Goal: Transaction & Acquisition: Purchase product/service

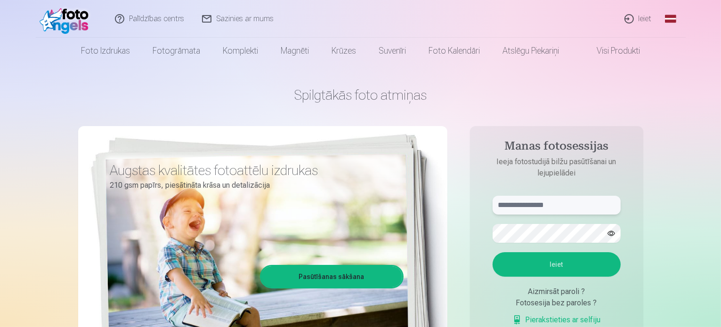
type input "**********"
click at [556, 270] on button "Ieiet" at bounding box center [557, 264] width 128 height 24
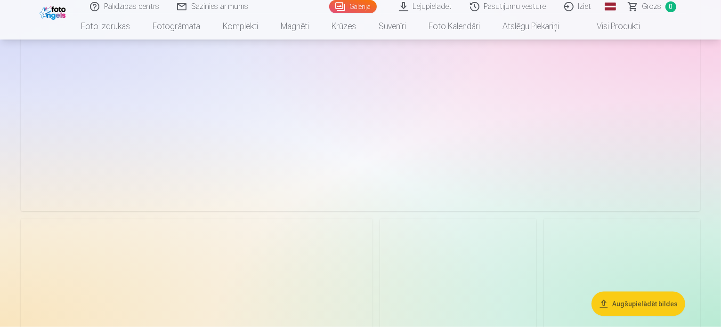
scroll to position [1083, 0]
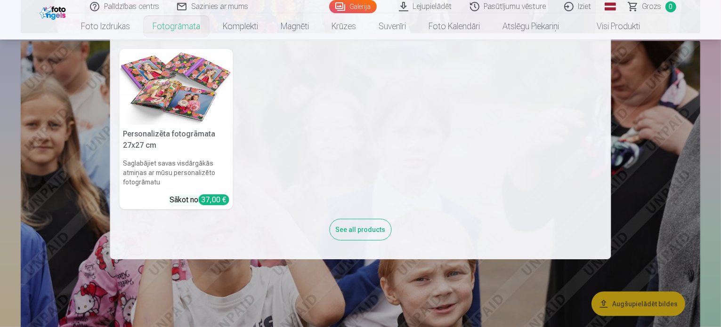
click at [172, 27] on link "Fotogrāmata" at bounding box center [176, 26] width 70 height 26
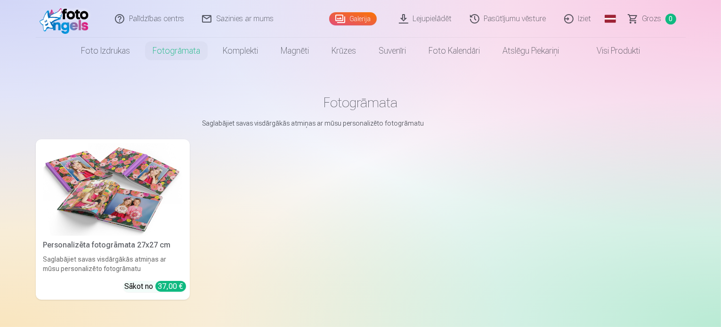
click at [111, 190] on img at bounding box center [112, 189] width 139 height 93
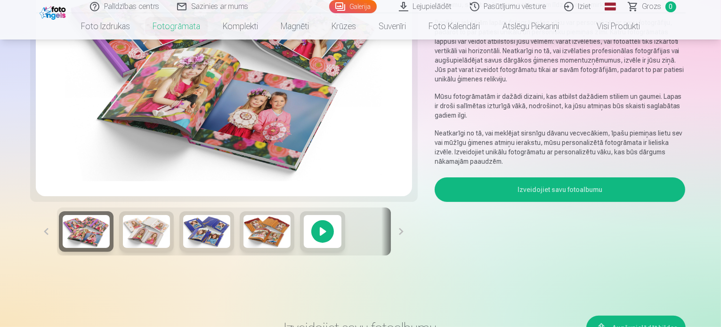
scroll to position [188, 0]
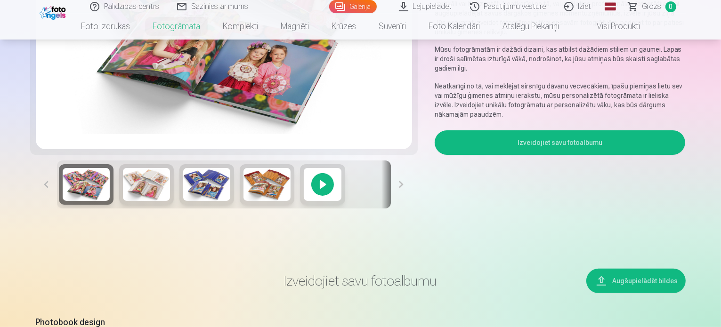
click at [123, 201] on img at bounding box center [146, 184] width 47 height 33
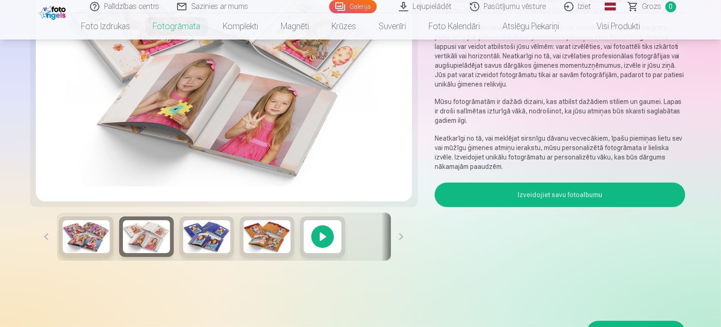
scroll to position [141, 0]
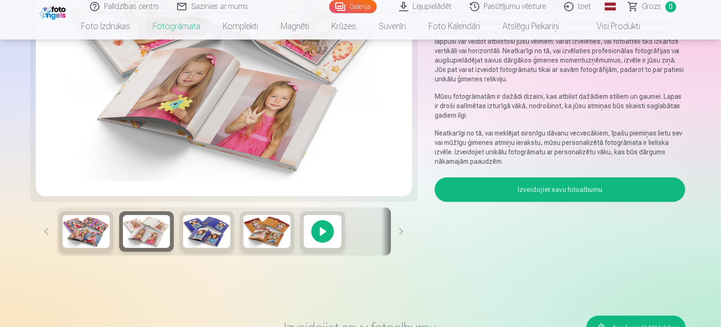
click at [183, 248] on img at bounding box center [206, 231] width 47 height 33
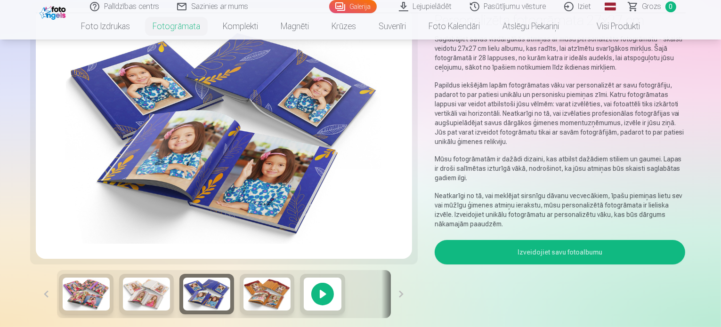
scroll to position [94, 0]
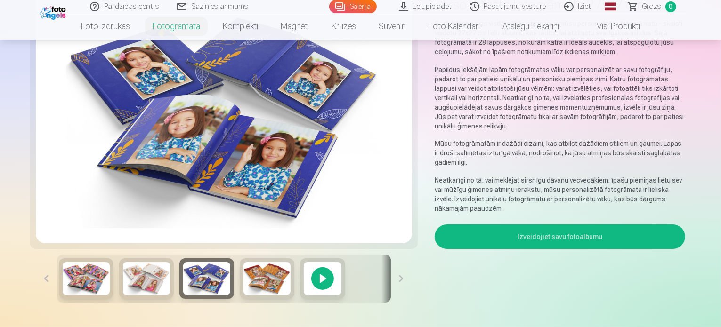
click at [243, 295] on img at bounding box center [266, 278] width 47 height 33
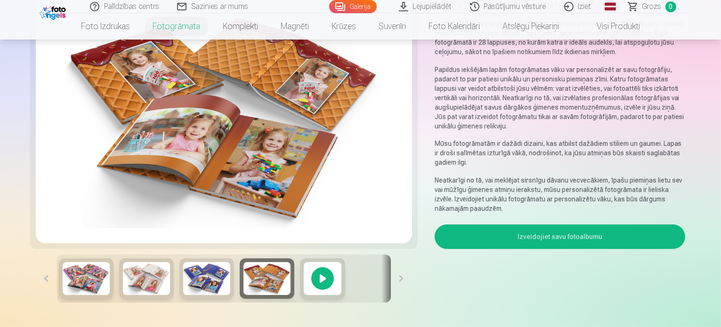
click at [63, 295] on img at bounding box center [86, 278] width 47 height 33
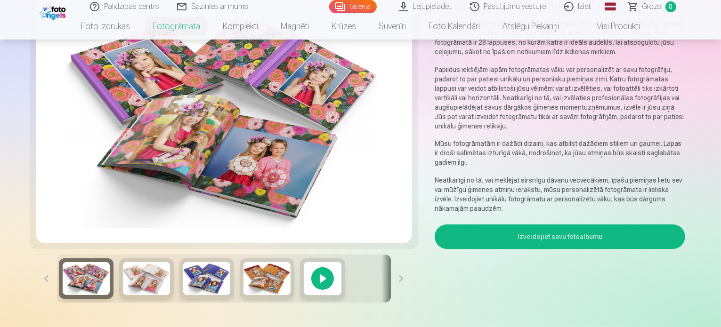
click at [601, 225] on button "Izveidojiet savu fotoalbumu" at bounding box center [560, 237] width 251 height 24
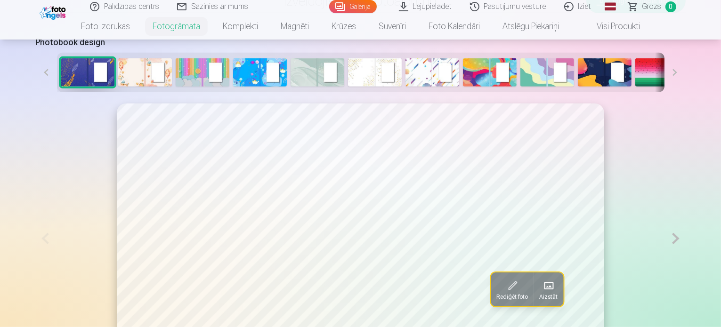
scroll to position [423, 0]
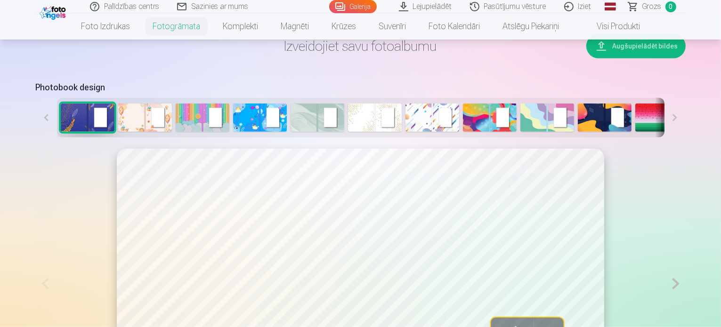
click at [118, 132] on img at bounding box center [145, 118] width 54 height 28
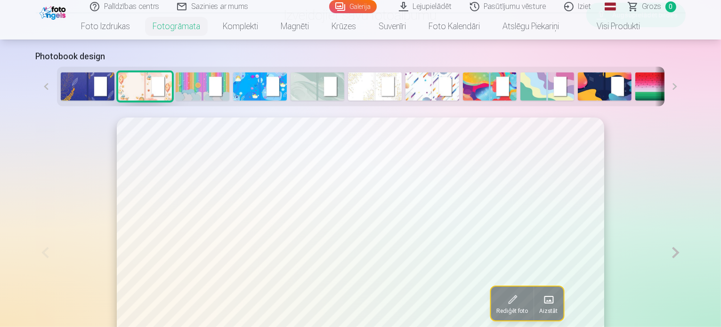
scroll to position [470, 0]
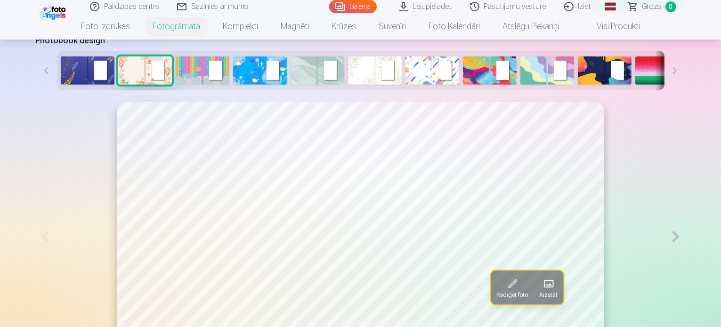
click at [176, 85] on img at bounding box center [203, 71] width 54 height 28
click at [233, 85] on img at bounding box center [260, 71] width 54 height 28
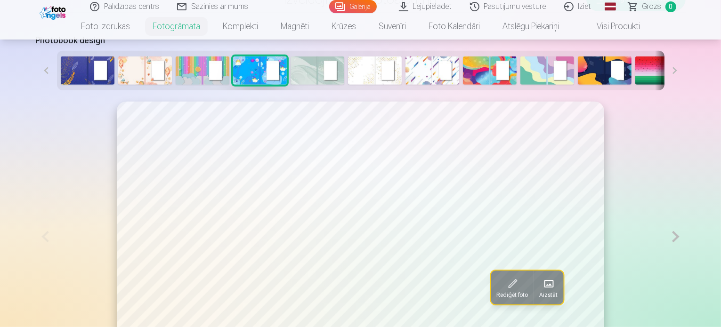
click at [291, 85] on img at bounding box center [318, 71] width 54 height 28
click at [348, 85] on img at bounding box center [375, 71] width 54 height 28
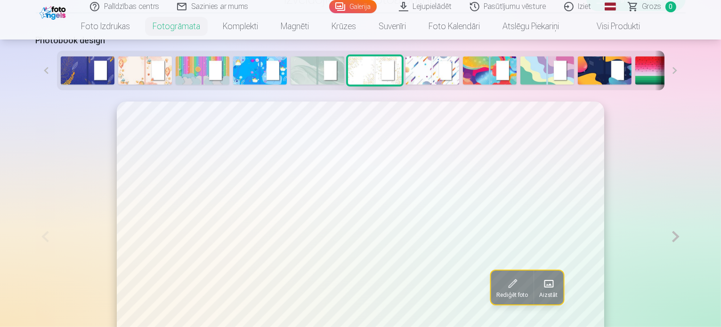
click at [406, 85] on img at bounding box center [433, 71] width 54 height 28
click at [463, 85] on img at bounding box center [490, 71] width 54 height 28
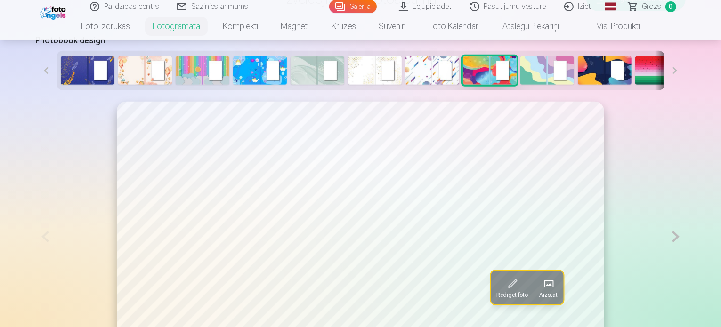
click at [520, 85] on img at bounding box center [547, 71] width 54 height 28
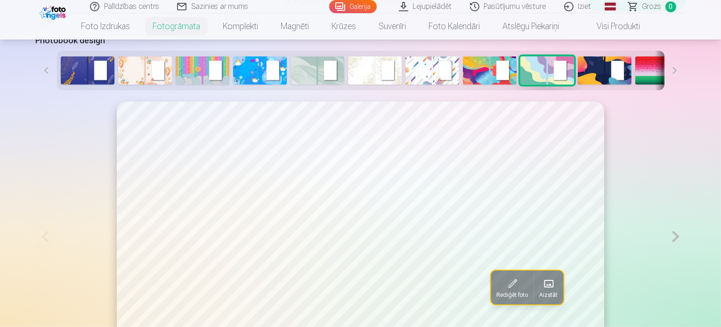
click at [578, 85] on img at bounding box center [605, 71] width 54 height 28
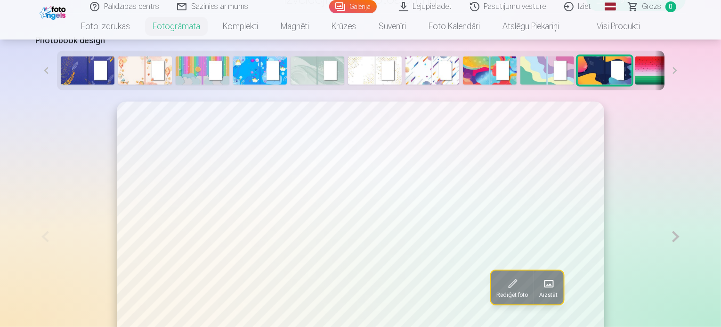
click at [635, 85] on img at bounding box center [662, 71] width 54 height 28
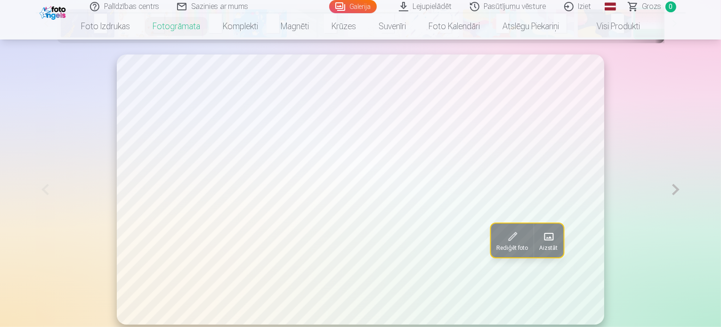
click at [693, 38] on img at bounding box center [720, 23] width 54 height 28
click at [686, 43] on button at bounding box center [675, 24] width 21 height 40
click at [621, 38] on img at bounding box center [648, 23] width 54 height 28
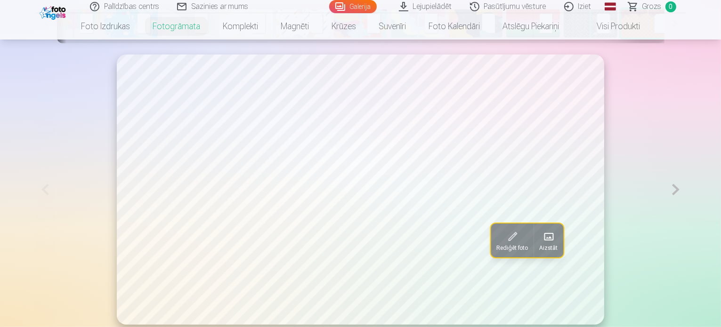
click at [679, 38] on img at bounding box center [706, 23] width 54 height 28
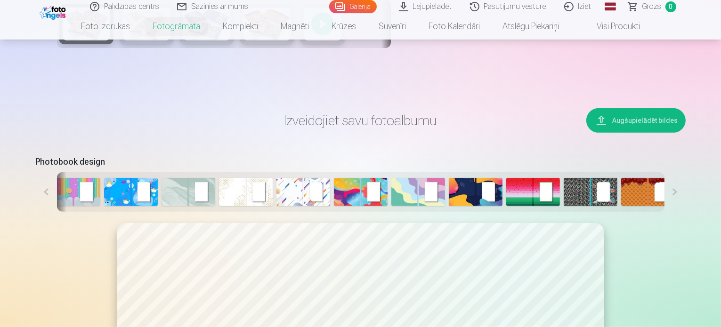
scroll to position [329, 0]
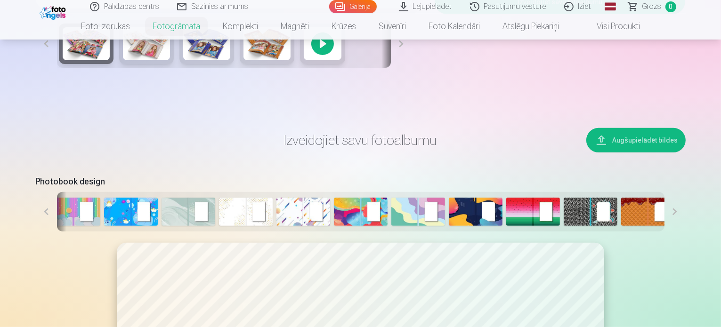
click at [104, 226] on img at bounding box center [131, 212] width 54 height 28
click at [47, 226] on img at bounding box center [74, 212] width 54 height 28
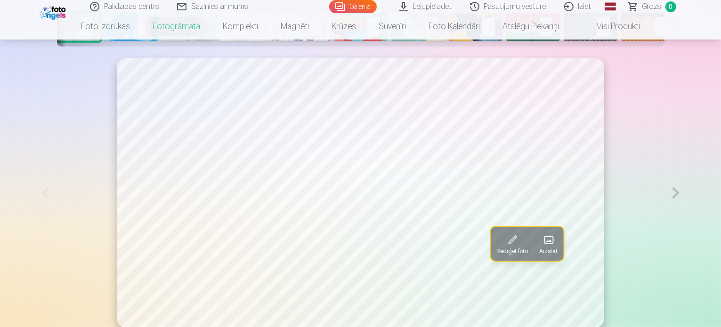
scroll to position [518, 0]
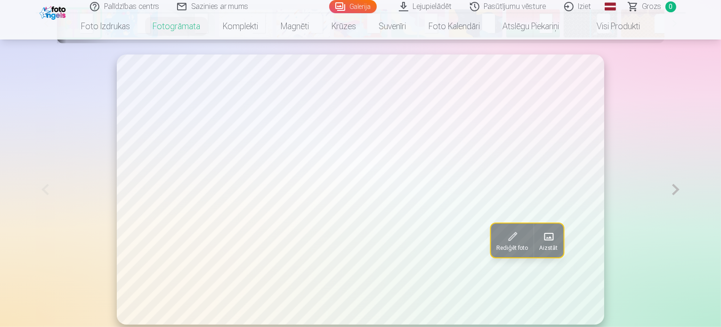
click at [36, 43] on button at bounding box center [46, 24] width 21 height 40
click at [118, 38] on img at bounding box center [145, 23] width 54 height 28
click at [693, 38] on img at bounding box center [720, 23] width 54 height 28
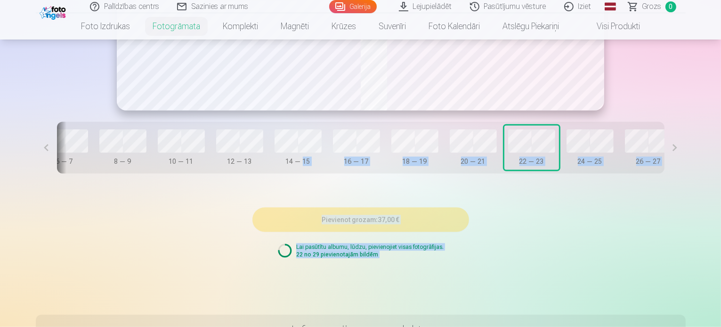
scroll to position [735, 0]
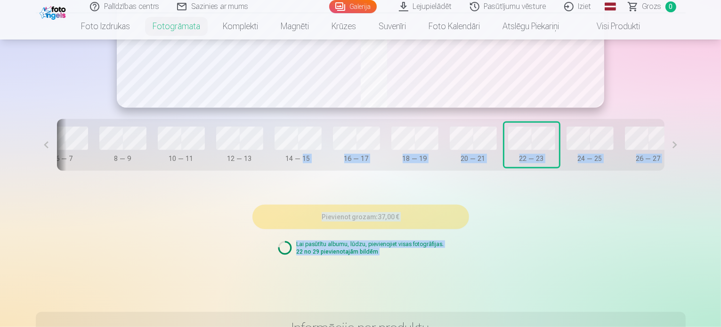
drag, startPoint x: 268, startPoint y: 324, endPoint x: 188, endPoint y: 318, distance: 80.3
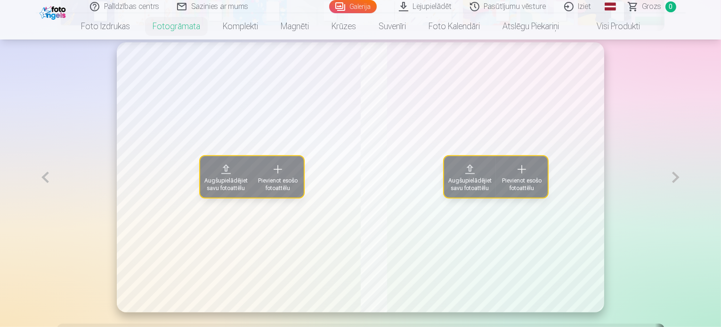
scroll to position [546, 0]
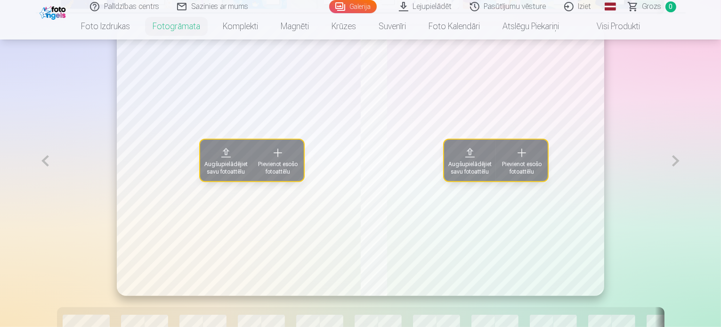
click at [204, 176] on span "Augšupielādējiet savu fotoattēlu" at bounding box center [225, 168] width 43 height 15
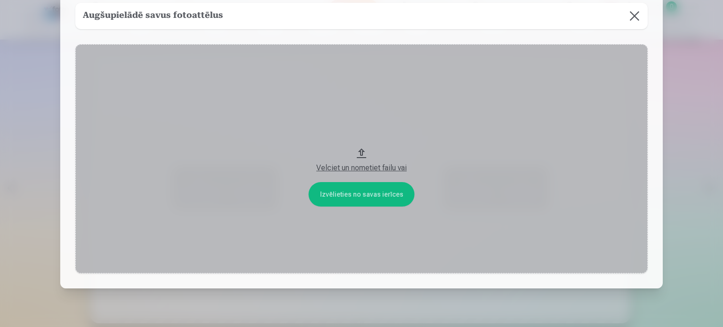
scroll to position [0, 0]
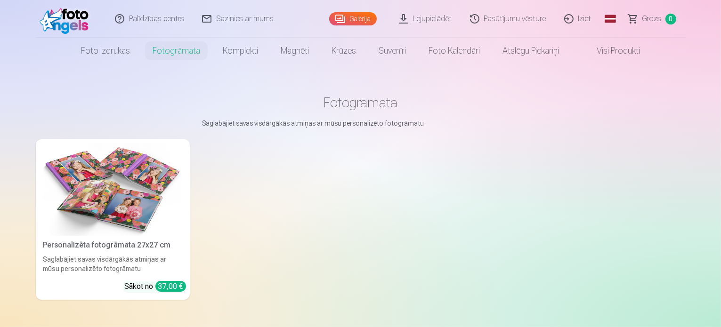
click at [119, 198] on img at bounding box center [112, 189] width 139 height 93
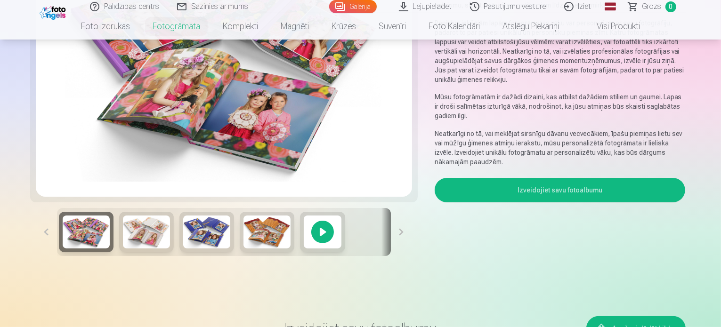
scroll to position [141, 0]
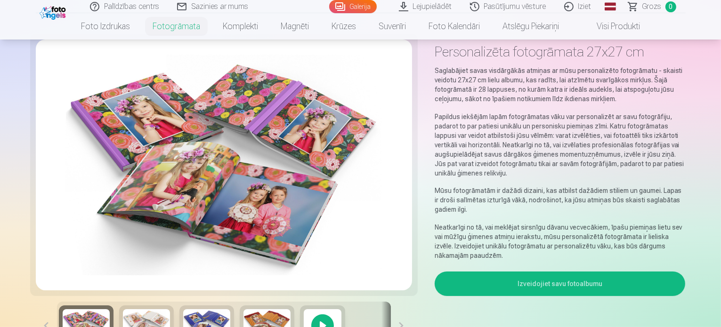
click at [594, 272] on button "Izveidojiet savu fotoalbumu" at bounding box center [560, 284] width 251 height 24
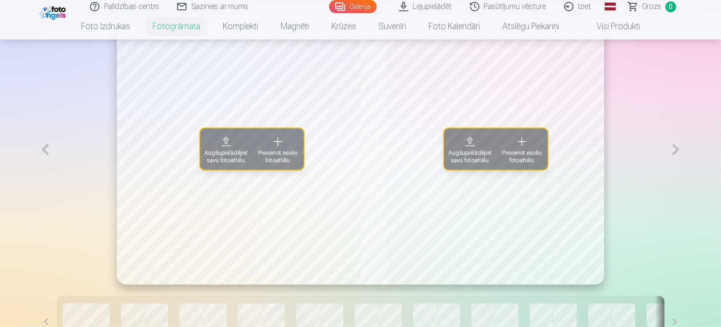
scroll to position [565, 0]
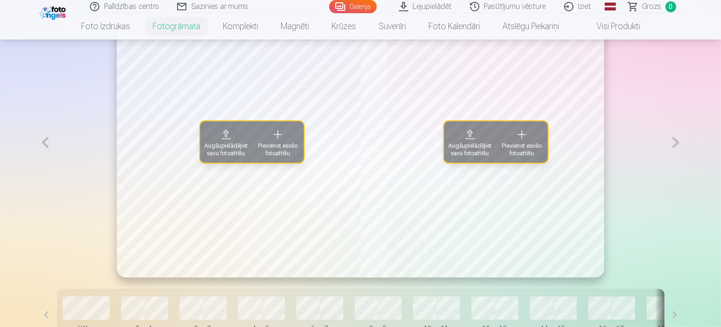
click at [258, 157] on span "Pievienot esošo fotoattēlu" at bounding box center [278, 149] width 41 height 15
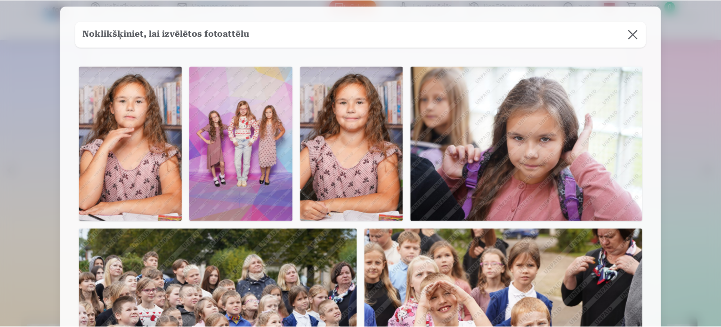
scroll to position [0, 0]
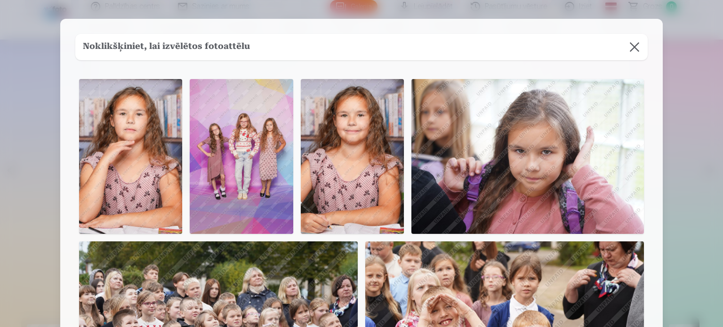
click at [526, 135] on img at bounding box center [528, 156] width 233 height 155
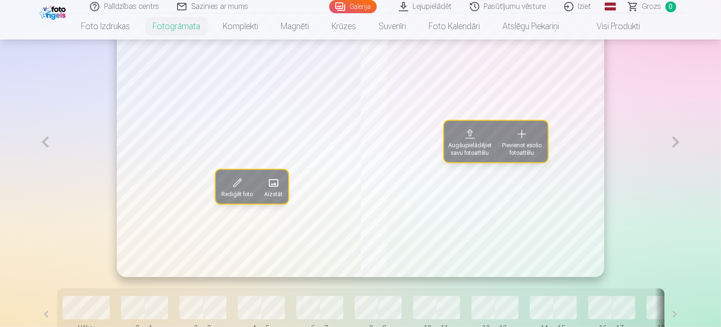
click at [525, 157] on span "Pievienot esošo fotoattēlu" at bounding box center [522, 149] width 41 height 15
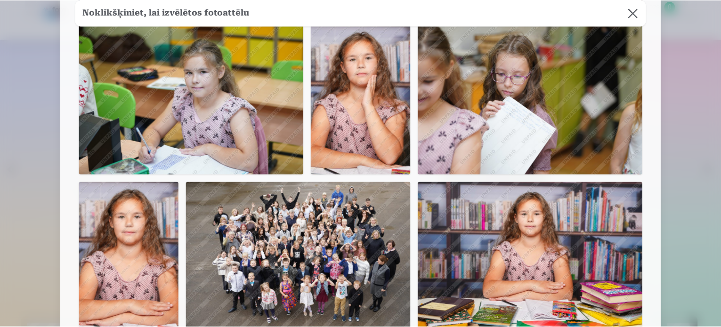
scroll to position [659, 0]
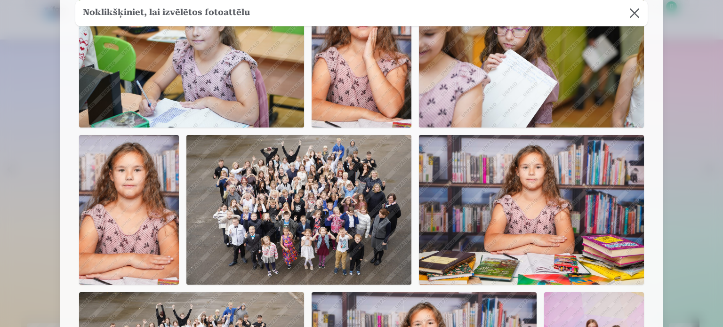
click at [521, 186] on img at bounding box center [531, 210] width 225 height 150
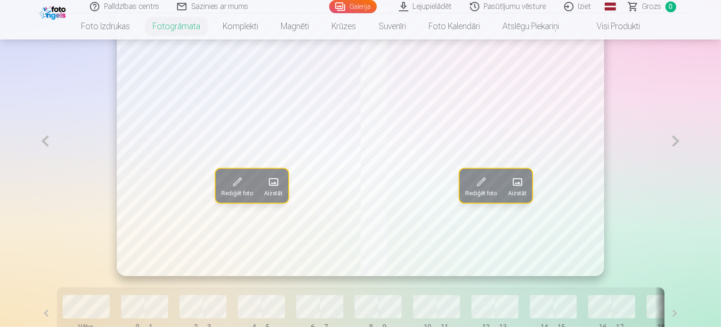
click at [482, 190] on span at bounding box center [480, 182] width 15 height 15
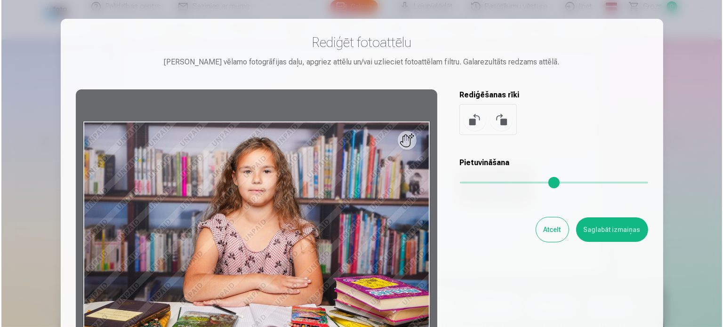
scroll to position [567, 0]
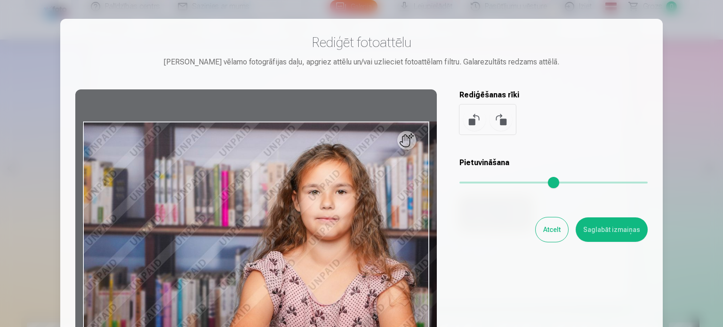
drag, startPoint x: 466, startPoint y: 183, endPoint x: 629, endPoint y: 192, distance: 163.2
click at [629, 184] on input "range" at bounding box center [554, 183] width 188 height 2
type input "****"
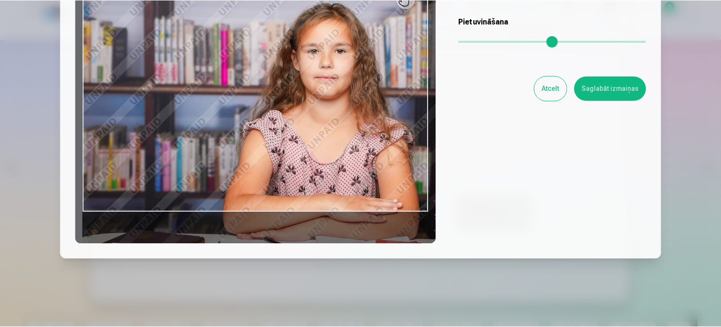
scroll to position [94, 0]
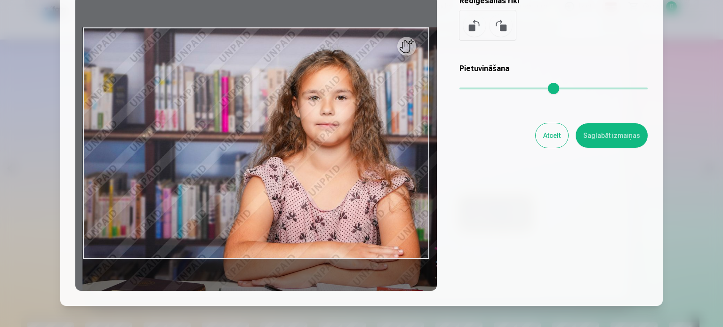
click at [604, 135] on button "Saglabāt izmaiņas" at bounding box center [612, 135] width 72 height 24
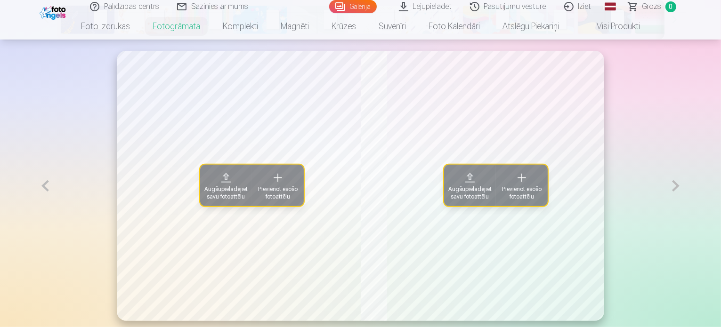
scroll to position [520, 0]
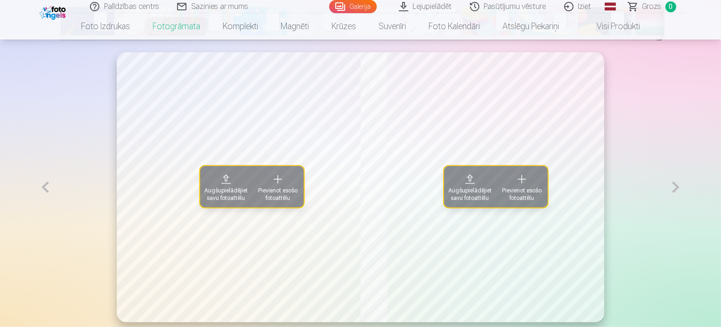
click at [258, 202] on span "Pievienot esošo fotoattēlu" at bounding box center [278, 194] width 41 height 15
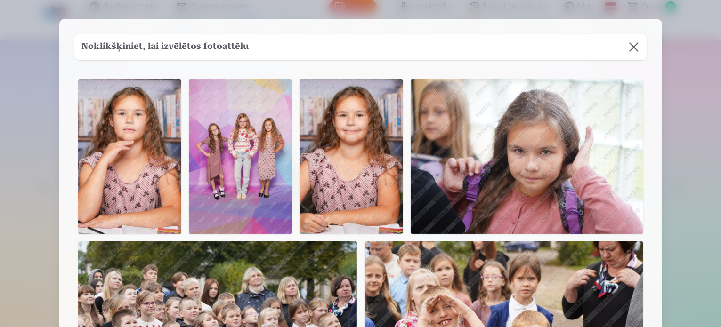
scroll to position [0, 253]
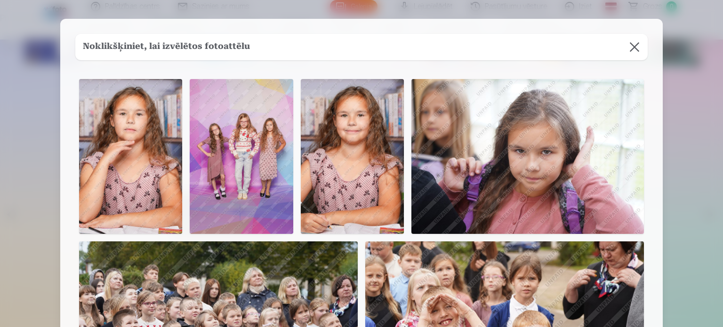
click at [272, 148] on img at bounding box center [241, 156] width 103 height 155
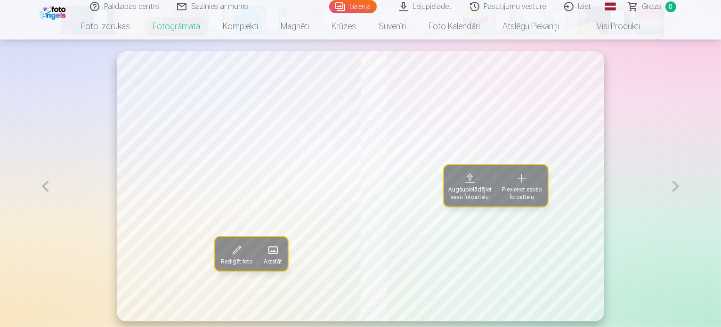
click at [221, 265] on span "Rediģēt foto" at bounding box center [237, 262] width 32 height 8
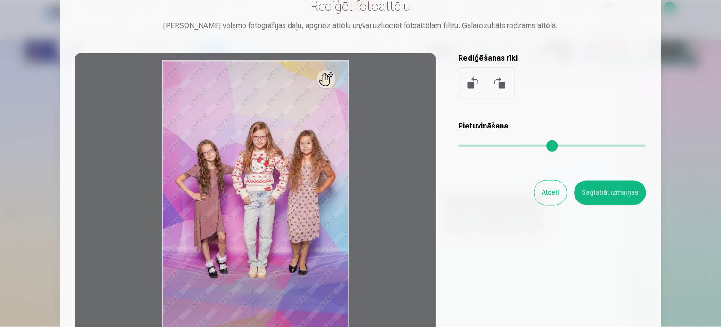
scroll to position [94, 0]
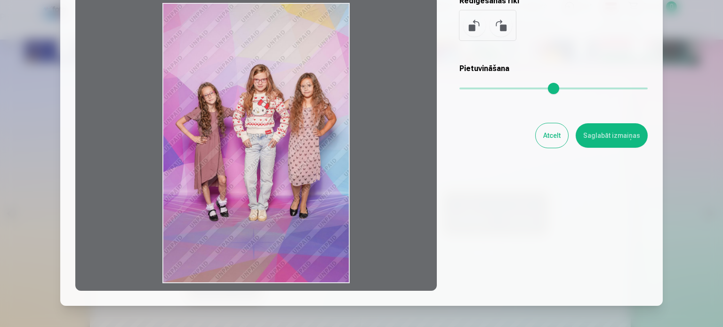
drag, startPoint x: 349, startPoint y: 281, endPoint x: 342, endPoint y: 268, distance: 15.0
click at [342, 268] on div at bounding box center [256, 143] width 362 height 296
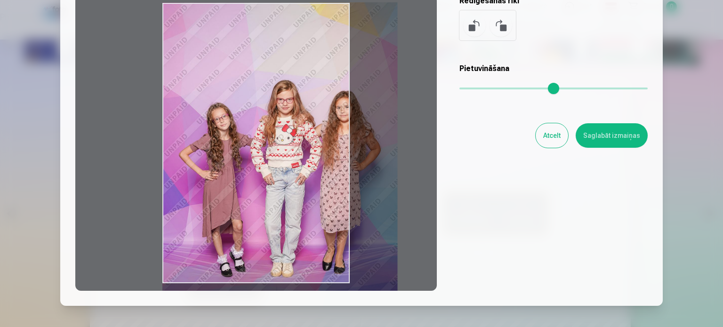
drag, startPoint x: 462, startPoint y: 89, endPoint x: 533, endPoint y: 108, distance: 73.7
click at [533, 89] on input "range" at bounding box center [554, 89] width 188 height 2
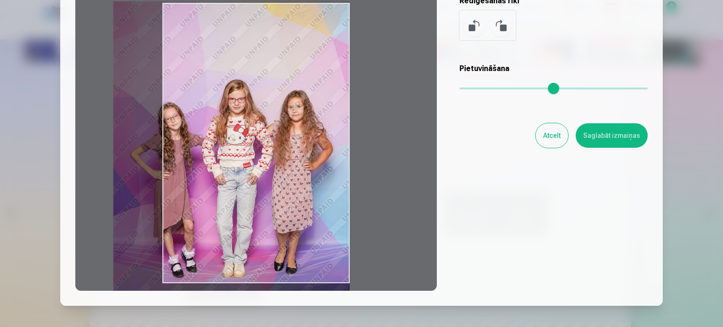
drag, startPoint x: 275, startPoint y: 154, endPoint x: 210, endPoint y: 153, distance: 65.0
click at [210, 153] on div at bounding box center [256, 143] width 362 height 296
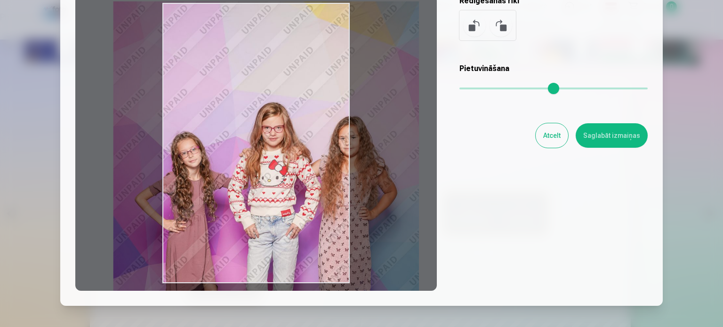
drag, startPoint x: 532, startPoint y: 88, endPoint x: 631, endPoint y: 97, distance: 99.9
click at [631, 89] on input "range" at bounding box center [554, 89] width 188 height 2
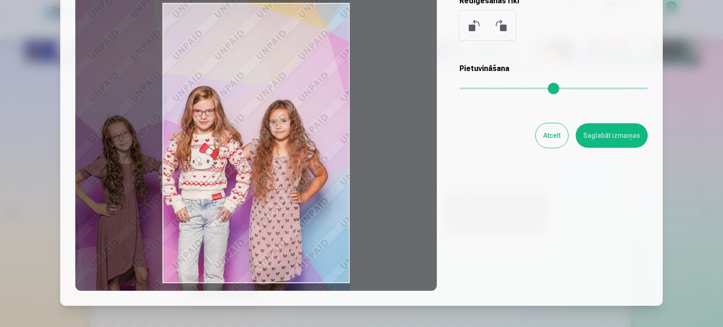
drag, startPoint x: 313, startPoint y: 179, endPoint x: 228, endPoint y: 162, distance: 86.8
click at [228, 162] on div at bounding box center [256, 143] width 362 height 296
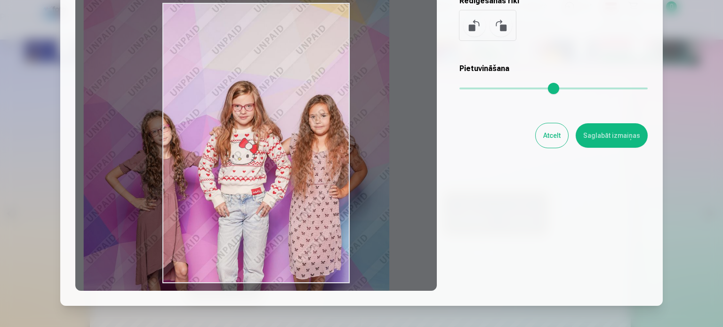
drag, startPoint x: 311, startPoint y: 146, endPoint x: 350, endPoint y: 141, distance: 39.8
click at [350, 141] on div at bounding box center [256, 143] width 362 height 296
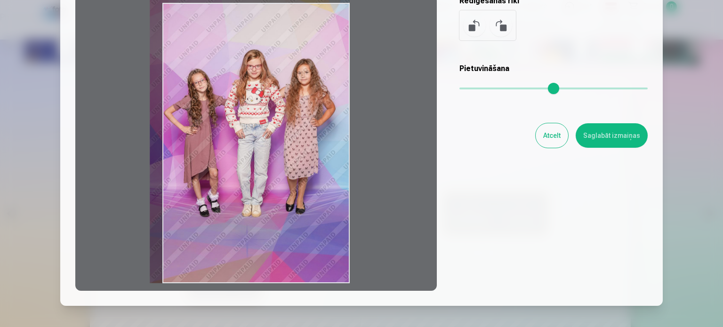
drag, startPoint x: 628, startPoint y: 85, endPoint x: 481, endPoint y: 101, distance: 147.9
click at [481, 89] on input "range" at bounding box center [554, 89] width 188 height 2
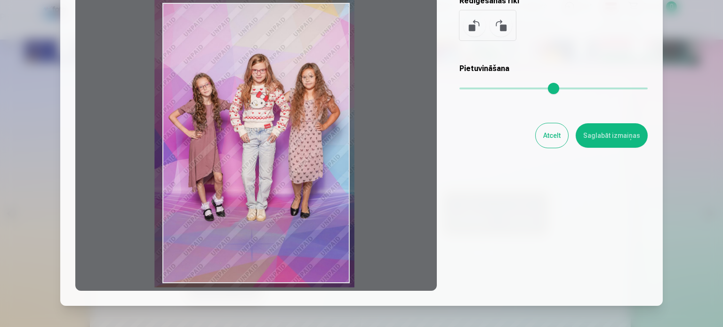
drag, startPoint x: 306, startPoint y: 158, endPoint x: 311, endPoint y: 162, distance: 6.0
click at [311, 162] on div at bounding box center [256, 143] width 362 height 296
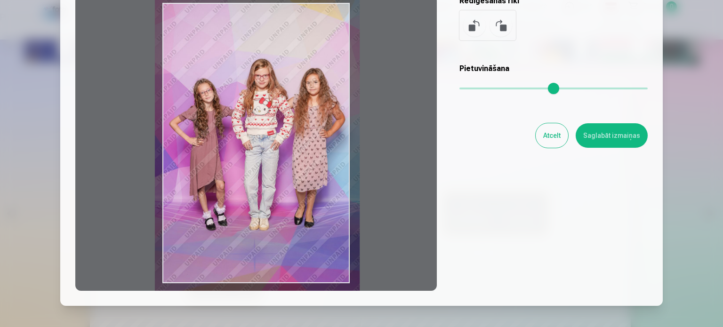
drag, startPoint x: 475, startPoint y: 89, endPoint x: 489, endPoint y: 91, distance: 13.9
click at [489, 89] on input "range" at bounding box center [554, 89] width 188 height 2
type input "****"
click at [617, 136] on button "Saglabāt izmaiņas" at bounding box center [612, 135] width 72 height 24
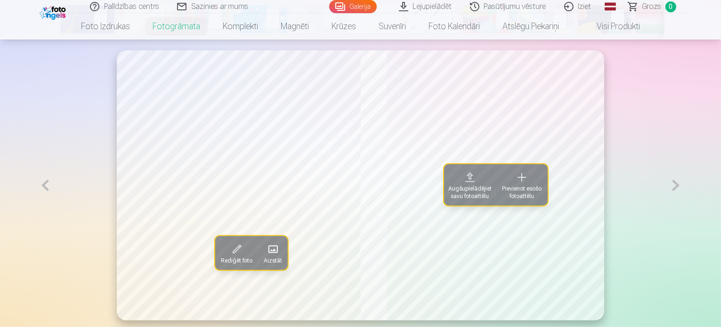
click at [526, 200] on span "Pievienot esošo fotoattēlu" at bounding box center [522, 192] width 41 height 15
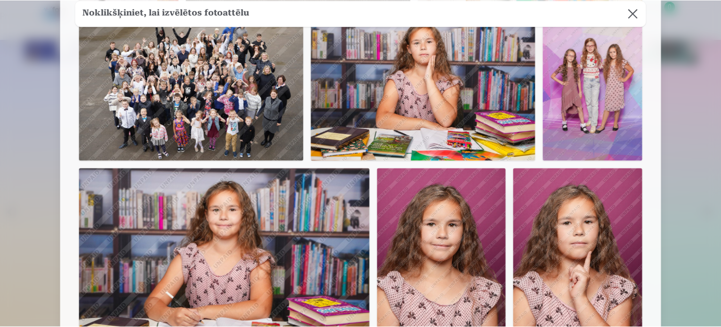
scroll to position [942, 0]
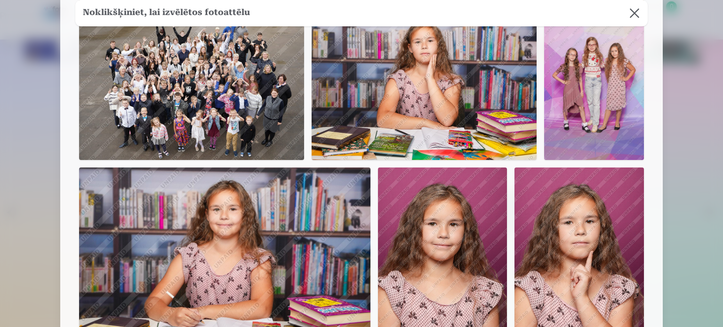
click at [592, 96] on img at bounding box center [594, 85] width 100 height 150
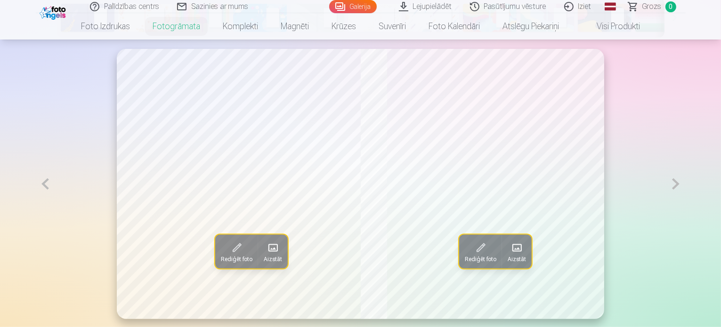
click at [486, 263] on span "Rediģēt foto" at bounding box center [481, 259] width 32 height 8
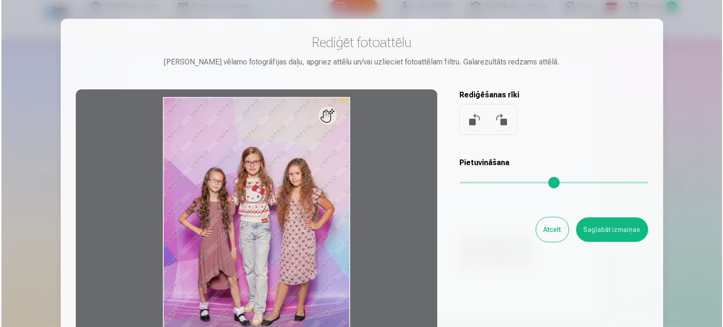
scroll to position [524, 0]
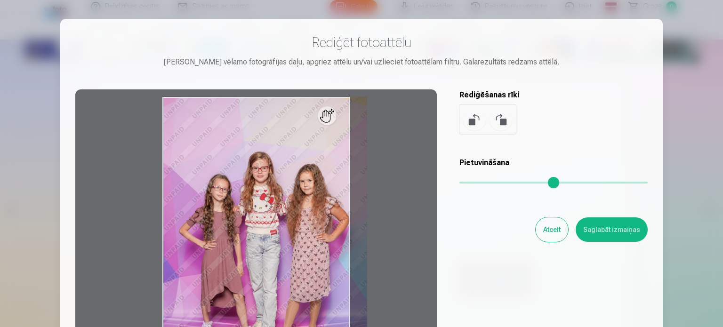
drag, startPoint x: 464, startPoint y: 180, endPoint x: 501, endPoint y: 193, distance: 39.3
click at [501, 184] on input "range" at bounding box center [554, 183] width 188 height 2
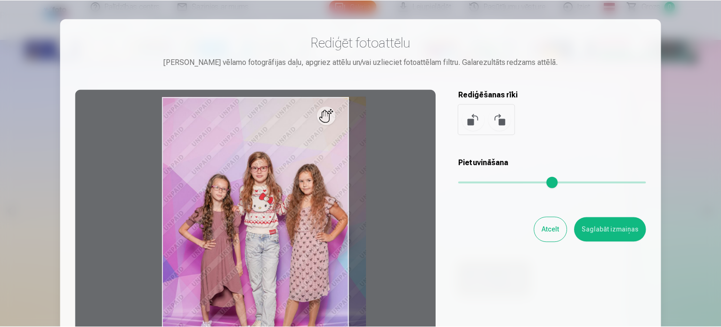
scroll to position [94, 0]
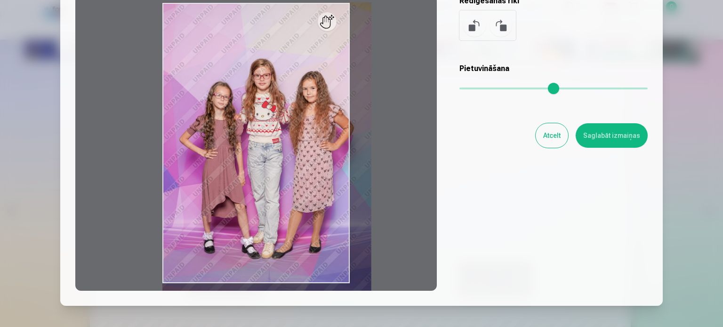
drag, startPoint x: 503, startPoint y: 89, endPoint x: 510, endPoint y: 90, distance: 6.7
click at [510, 89] on input "range" at bounding box center [554, 89] width 188 height 2
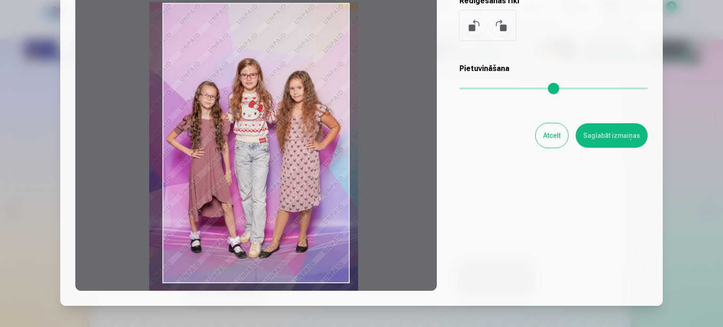
drag, startPoint x: 334, startPoint y: 196, endPoint x: 321, endPoint y: 195, distance: 13.2
click at [321, 195] on div at bounding box center [256, 143] width 362 height 296
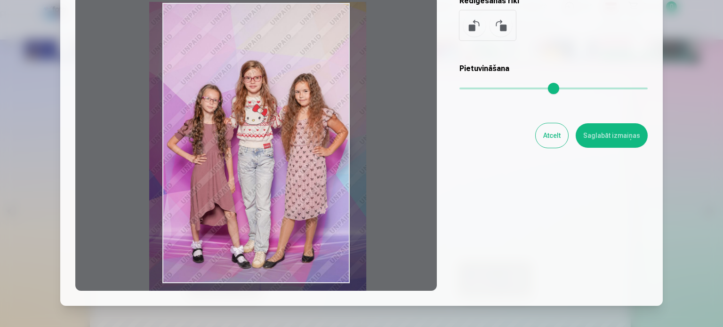
drag, startPoint x: 509, startPoint y: 88, endPoint x: 528, endPoint y: 84, distance: 20.2
click at [528, 88] on input "range" at bounding box center [554, 89] width 188 height 2
type input "****"
click at [604, 138] on button "Saglabāt izmaiņas" at bounding box center [612, 135] width 72 height 24
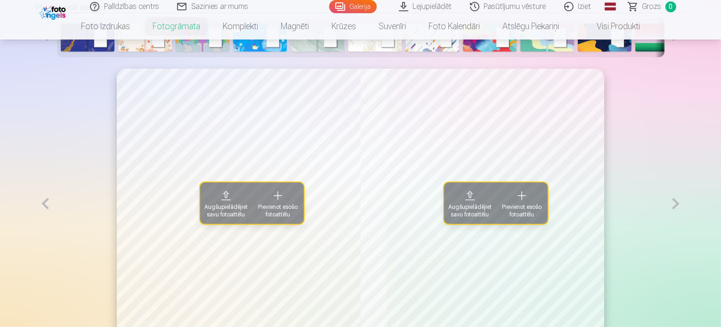
scroll to position [477, 0]
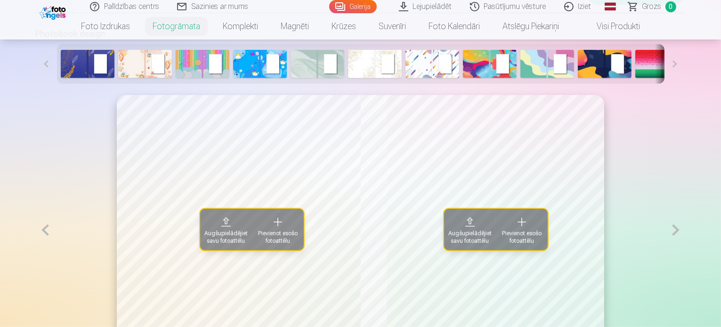
click at [258, 245] on span "Pievienot esošo fotoattēlu" at bounding box center [278, 237] width 41 height 15
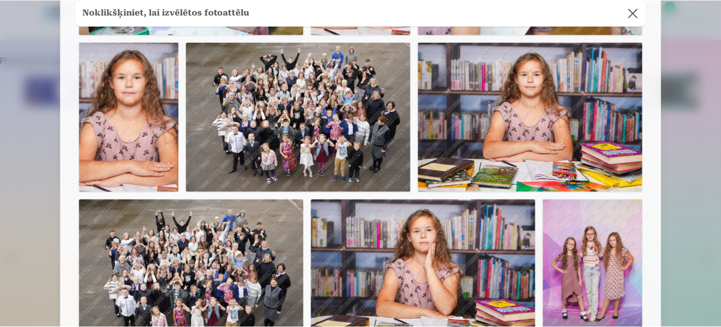
scroll to position [754, 0]
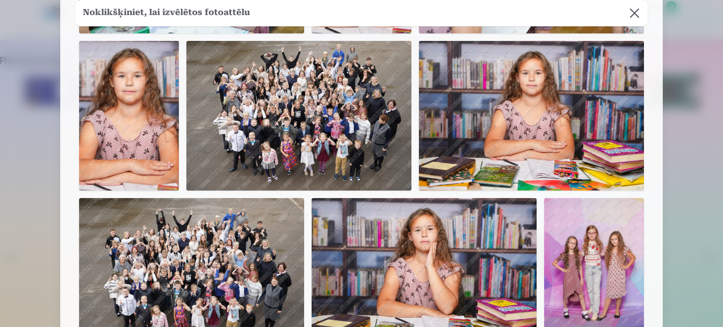
click at [300, 137] on img at bounding box center [299, 116] width 225 height 150
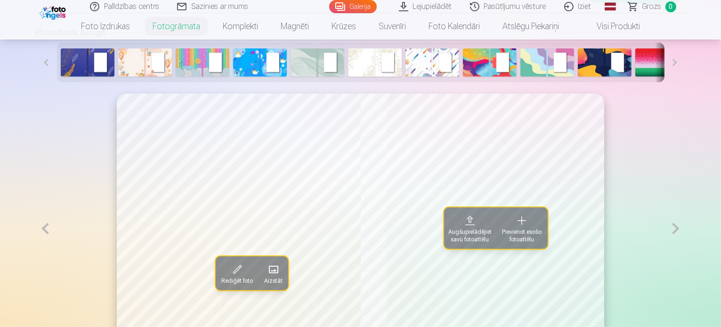
click at [221, 285] on span "Rediģēt foto" at bounding box center [237, 281] width 32 height 8
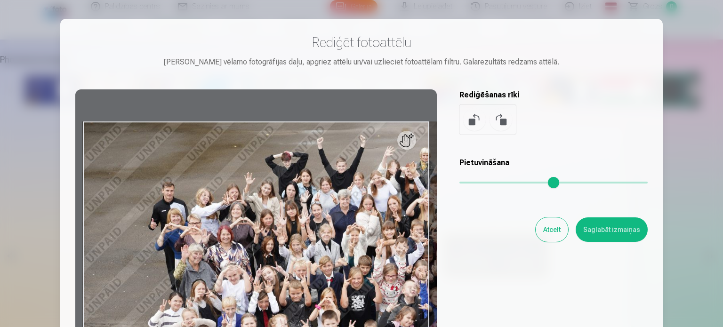
drag, startPoint x: 460, startPoint y: 178, endPoint x: 627, endPoint y: 194, distance: 167.9
click at [627, 184] on input "range" at bounding box center [554, 183] width 188 height 2
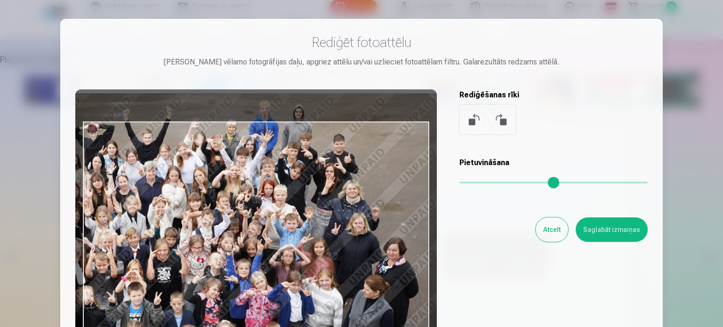
drag, startPoint x: 349, startPoint y: 288, endPoint x: 154, endPoint y: 261, distance: 196.4
click at [154, 261] on div at bounding box center [256, 237] width 362 height 296
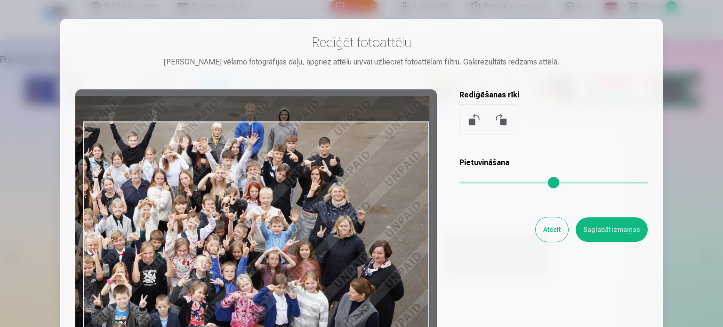
drag, startPoint x: 274, startPoint y: 259, endPoint x: 243, endPoint y: 261, distance: 30.7
click at [243, 261] on div at bounding box center [256, 237] width 362 height 296
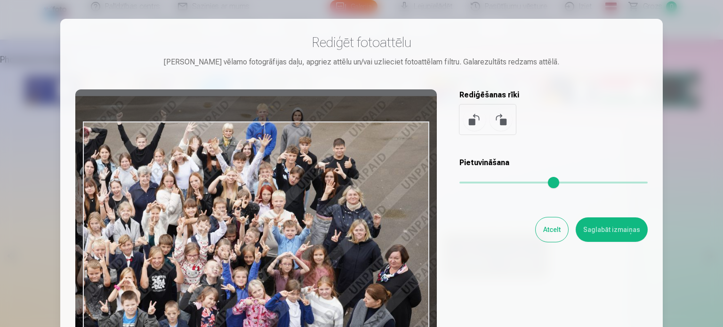
drag, startPoint x: 628, startPoint y: 180, endPoint x: 648, endPoint y: 183, distance: 19.5
type input "*"
click at [648, 183] on input "range" at bounding box center [554, 183] width 188 height 2
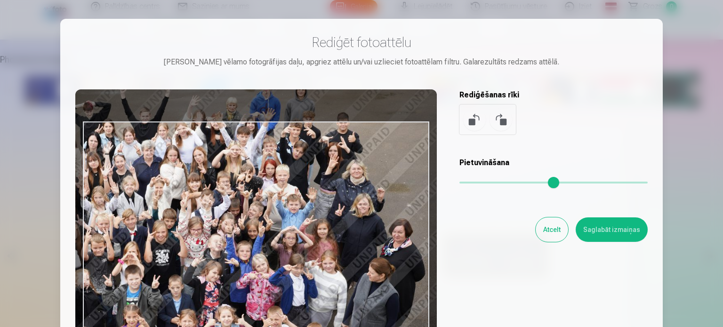
drag, startPoint x: 347, startPoint y: 248, endPoint x: 350, endPoint y: 222, distance: 26.2
click at [350, 222] on div at bounding box center [256, 237] width 362 height 296
click at [623, 227] on button "Saglabāt izmaiņas" at bounding box center [612, 230] width 72 height 24
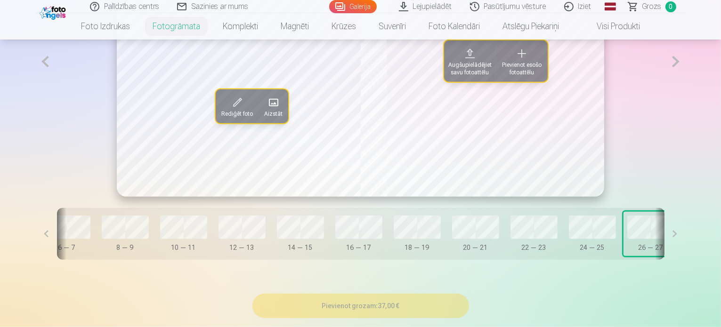
scroll to position [574, 0]
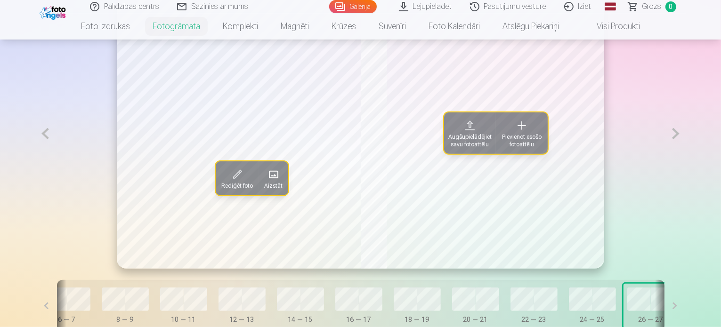
click at [524, 148] on span "Pievienot esošo fotoattēlu" at bounding box center [522, 140] width 41 height 15
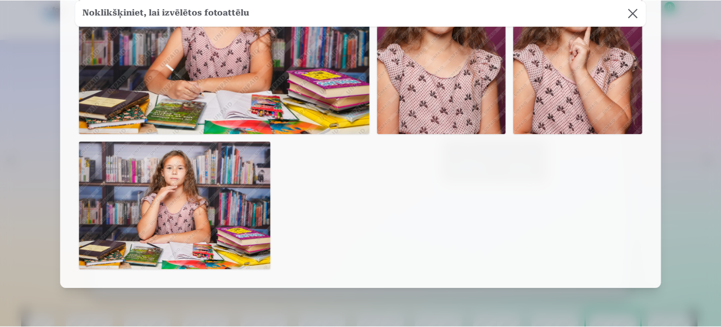
scroll to position [1177, 0]
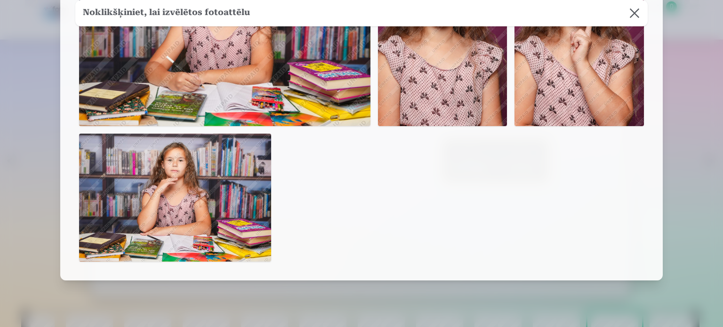
click at [184, 223] on img at bounding box center [175, 198] width 192 height 128
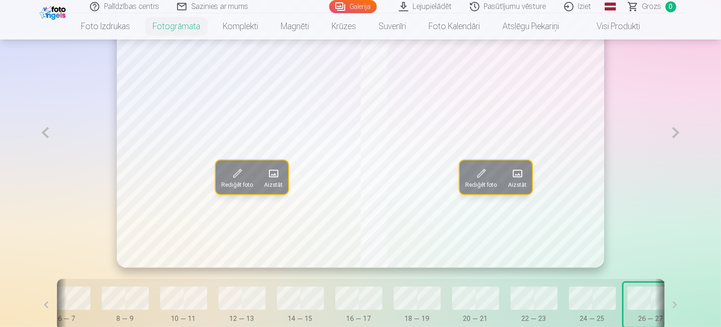
click at [482, 195] on button "Rediģēt foto" at bounding box center [481, 178] width 43 height 34
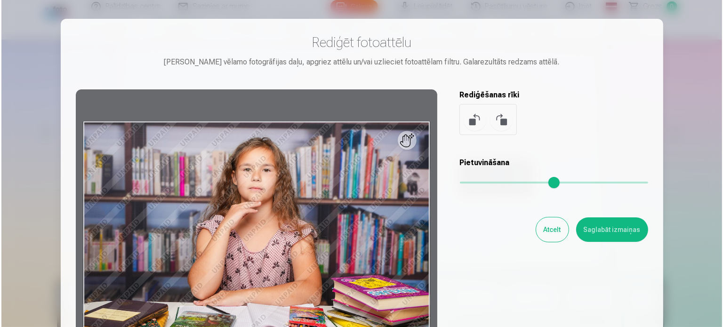
scroll to position [576, 0]
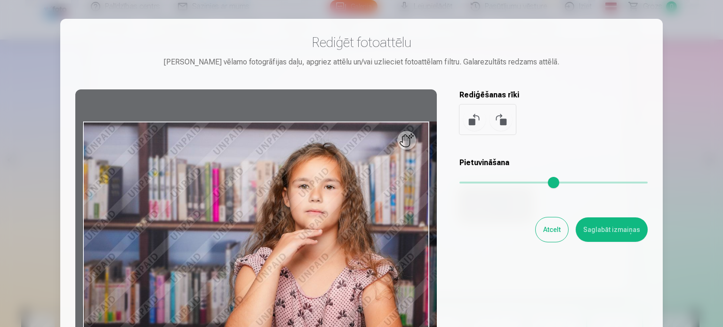
drag, startPoint x: 465, startPoint y: 181, endPoint x: 605, endPoint y: 191, distance: 140.2
click at [605, 184] on input "range" at bounding box center [554, 183] width 188 height 2
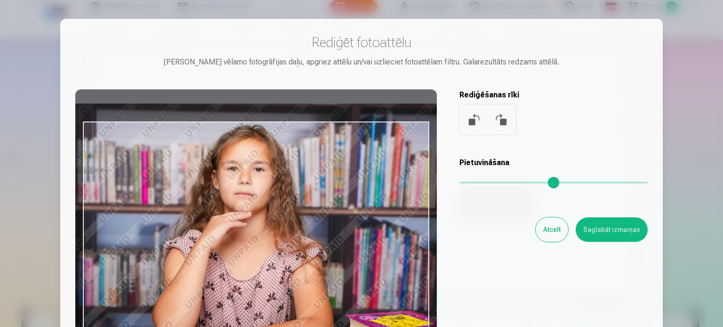
drag, startPoint x: 387, startPoint y: 242, endPoint x: 316, endPoint y: 224, distance: 73.8
click at [316, 224] on div at bounding box center [256, 237] width 362 height 296
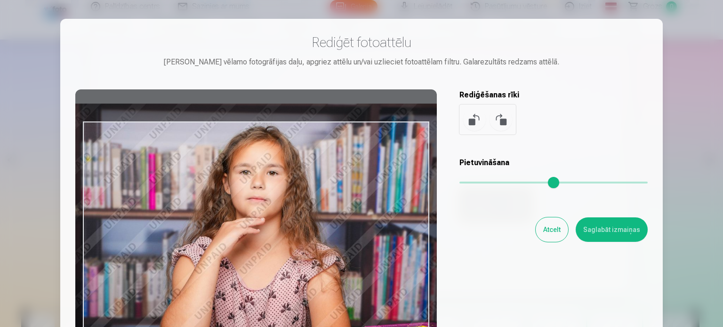
drag, startPoint x: 603, startPoint y: 180, endPoint x: 635, endPoint y: 184, distance: 32.7
click at [635, 184] on input "range" at bounding box center [554, 183] width 188 height 2
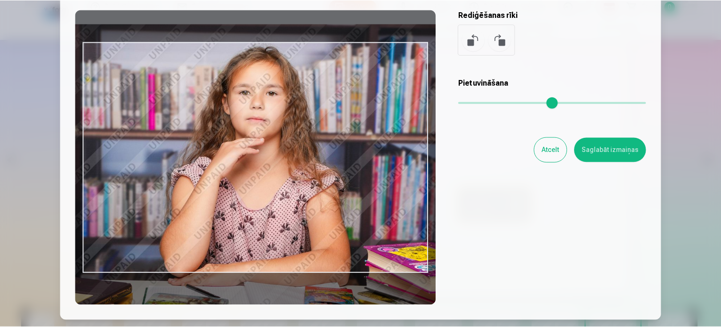
scroll to position [94, 0]
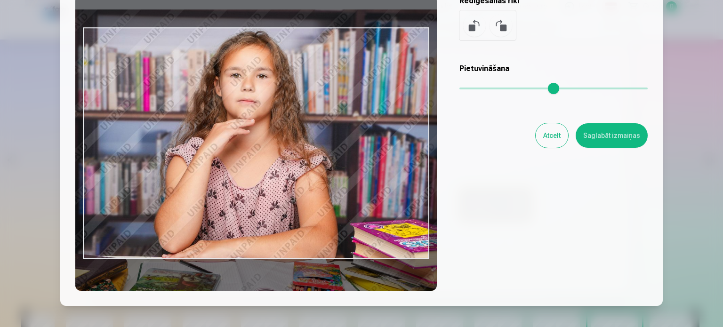
drag, startPoint x: 634, startPoint y: 89, endPoint x: 613, endPoint y: 101, distance: 24.0
click at [613, 89] on input "range" at bounding box center [554, 89] width 188 height 2
type input "****"
click at [612, 133] on button "Saglabāt izmaiņas" at bounding box center [612, 135] width 72 height 24
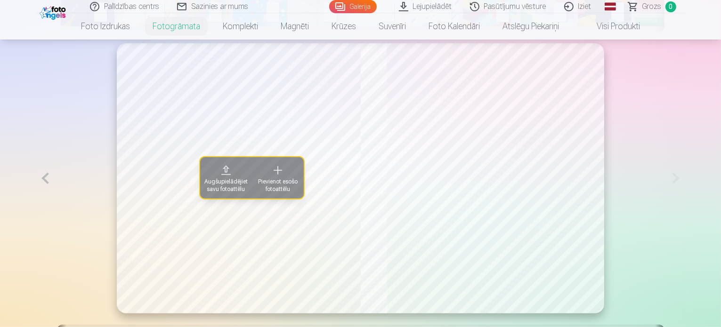
scroll to position [528, 0]
click at [258, 194] on span "Pievienot esošo fotoattēlu" at bounding box center [278, 185] width 41 height 15
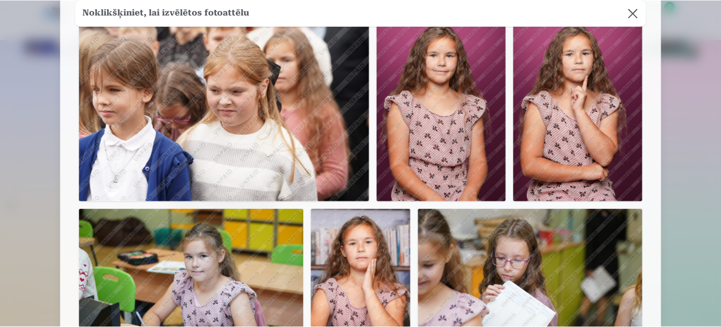
scroll to position [424, 0]
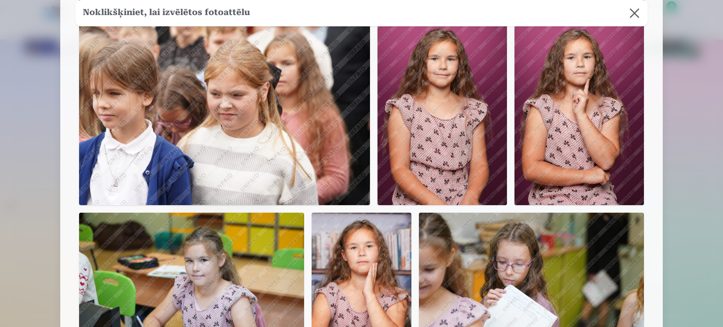
click at [470, 129] on img at bounding box center [443, 108] width 130 height 194
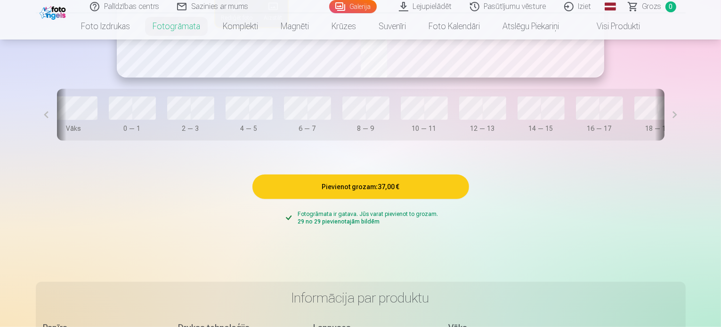
scroll to position [0, 0]
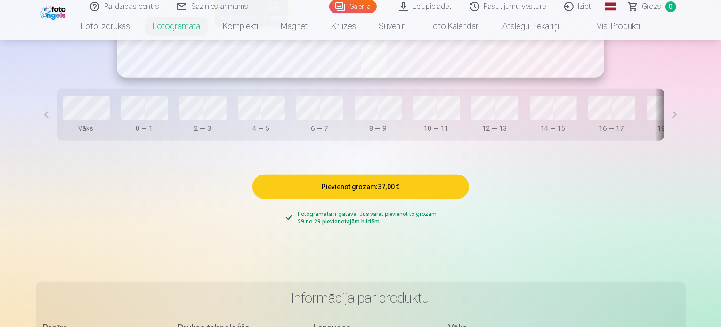
click at [335, 199] on button "Pievienot grozam : 37,00 €" at bounding box center [360, 187] width 217 height 24
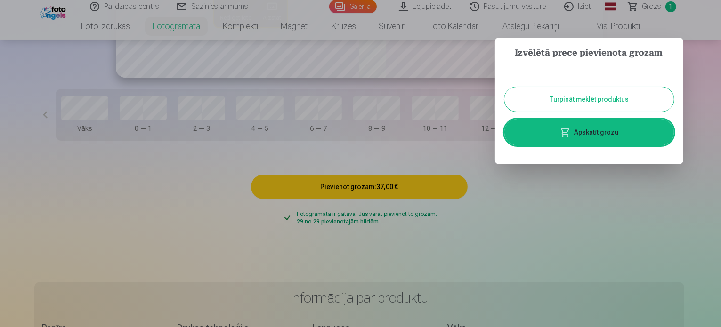
scroll to position [766, 0]
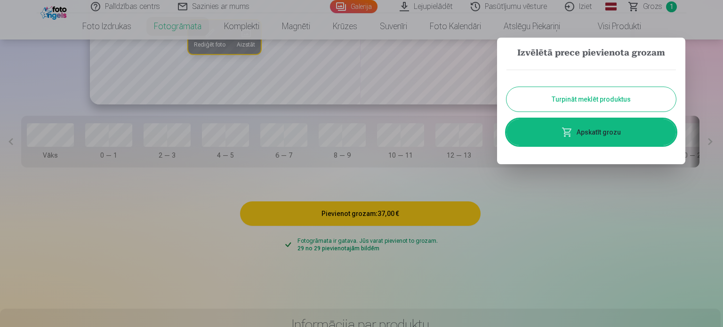
click at [622, 130] on link "Apskatīt grozu" at bounding box center [592, 132] width 170 height 26
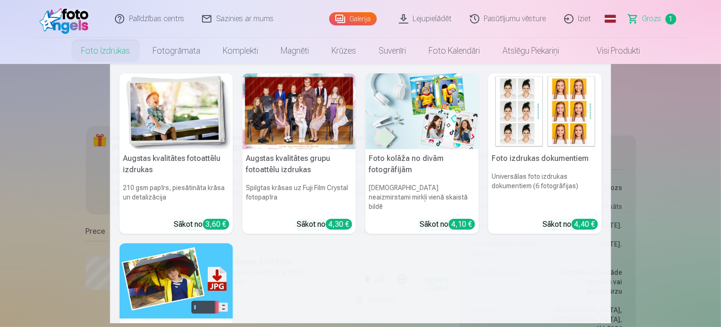
click at [126, 49] on link "Foto izdrukas" at bounding box center [106, 51] width 72 height 26
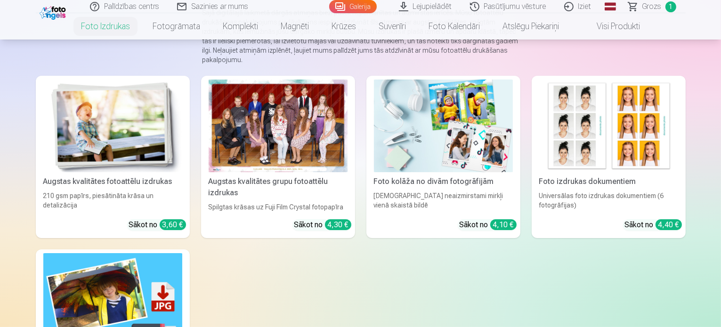
scroll to position [94, 0]
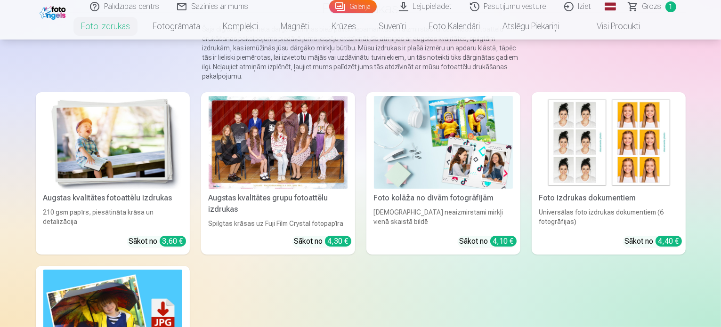
click at [305, 162] on div at bounding box center [278, 142] width 139 height 93
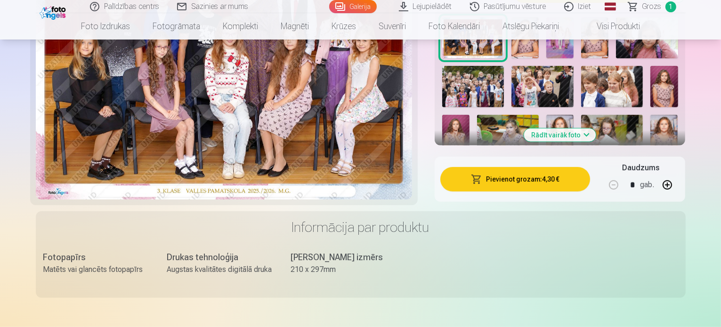
scroll to position [377, 0]
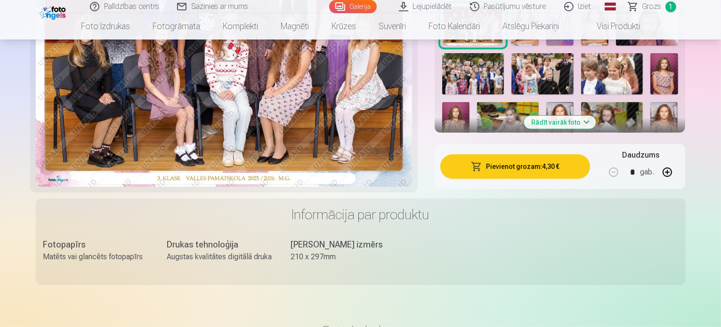
click at [543, 154] on button "Pievienot grozam : 4,30 €" at bounding box center [515, 166] width 150 height 24
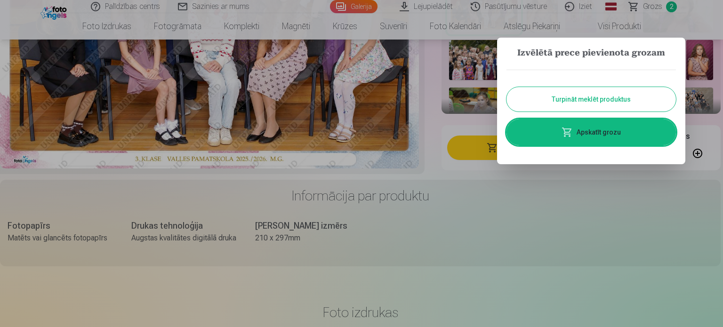
click at [598, 195] on div at bounding box center [361, 163] width 723 height 327
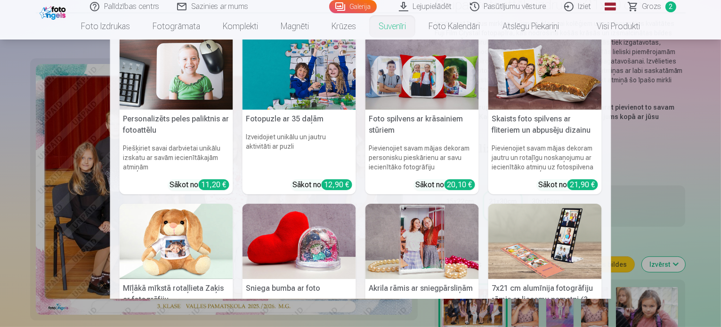
scroll to position [0, 0]
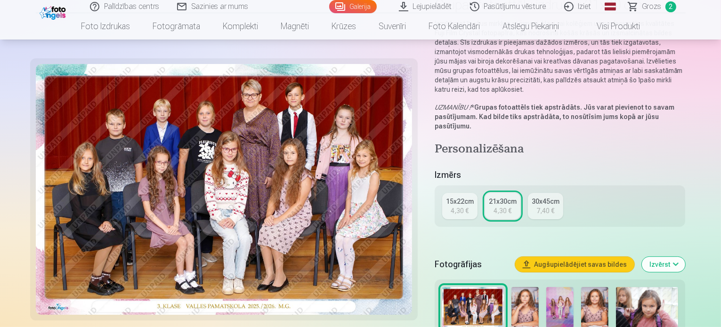
click at [612, 26] on link "Visi produkti" at bounding box center [610, 26] width 81 height 26
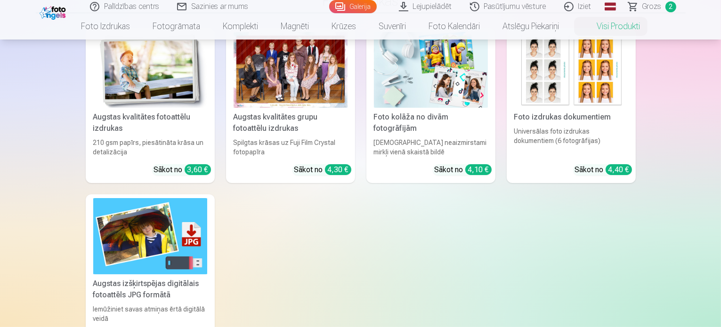
scroll to position [47, 0]
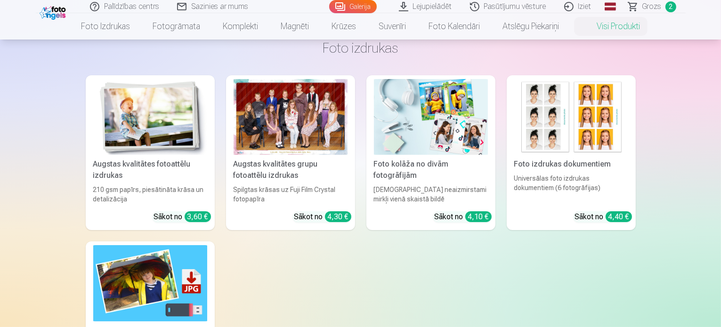
click at [407, 122] on img at bounding box center [431, 117] width 114 height 76
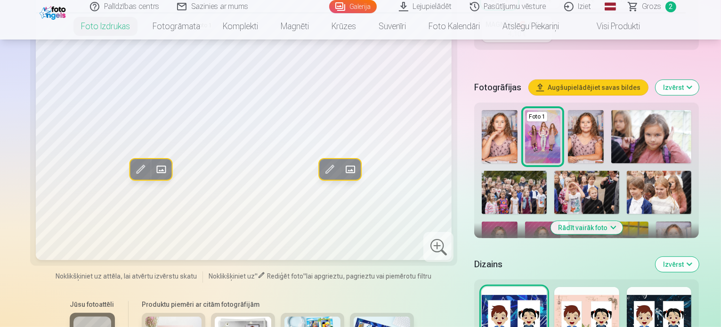
scroll to position [283, 0]
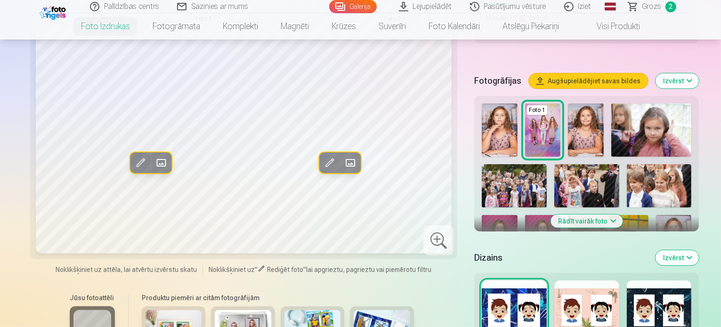
click at [146, 310] on img at bounding box center [174, 329] width 57 height 38
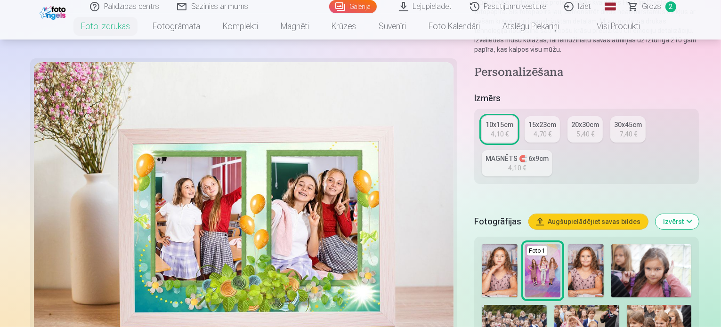
scroll to position [141, 0]
click at [181, 224] on div at bounding box center [244, 203] width 420 height 283
click at [568, 245] on img at bounding box center [586, 271] width 36 height 53
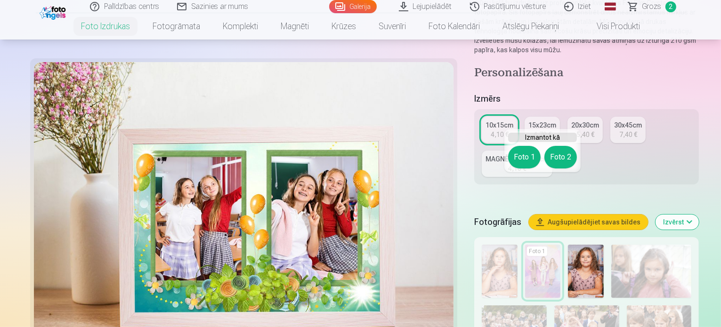
click at [533, 161] on button "Foto 1" at bounding box center [524, 157] width 32 height 23
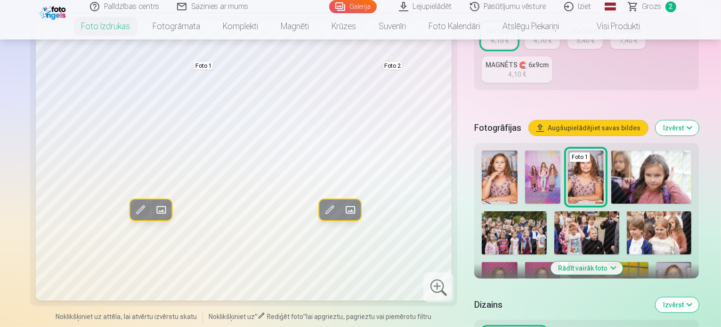
scroll to position [283, 0]
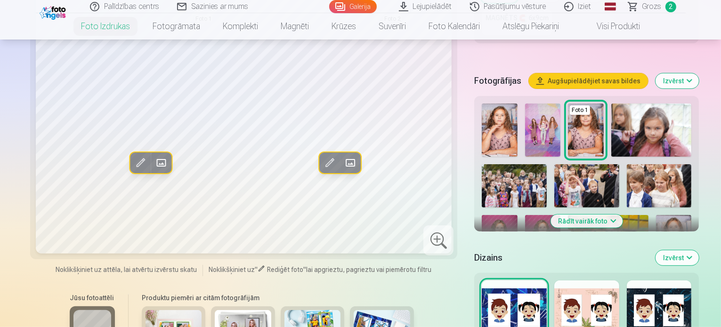
click at [146, 310] on img at bounding box center [174, 329] width 57 height 38
click at [616, 281] on div at bounding box center [586, 311] width 65 height 60
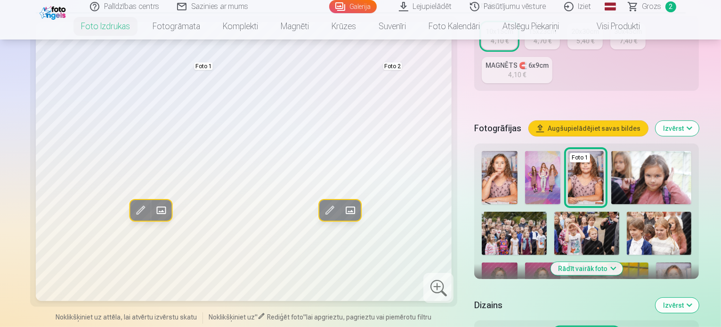
scroll to position [235, 0]
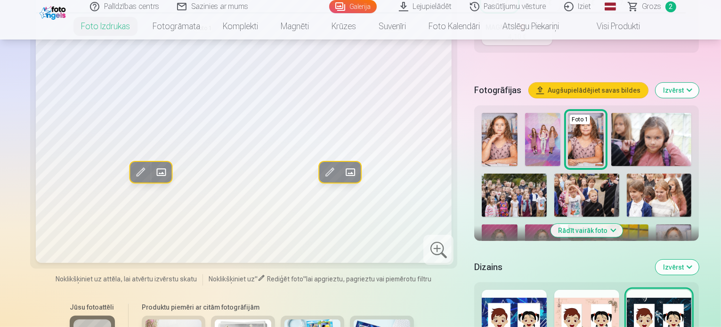
scroll to position [330, 0]
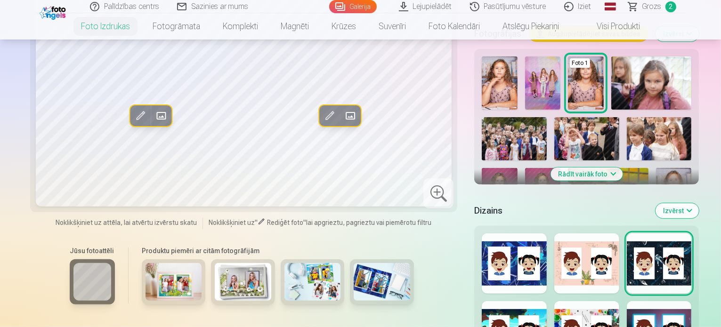
click at [591, 301] on div at bounding box center [586, 331] width 65 height 60
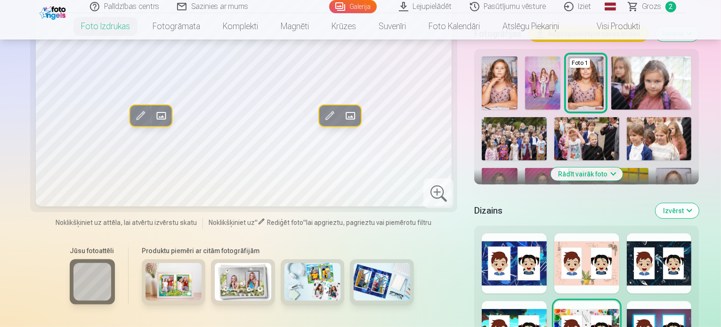
click at [681, 301] on div at bounding box center [659, 331] width 65 height 60
click at [699, 203] on button "Izvērst" at bounding box center [677, 210] width 43 height 15
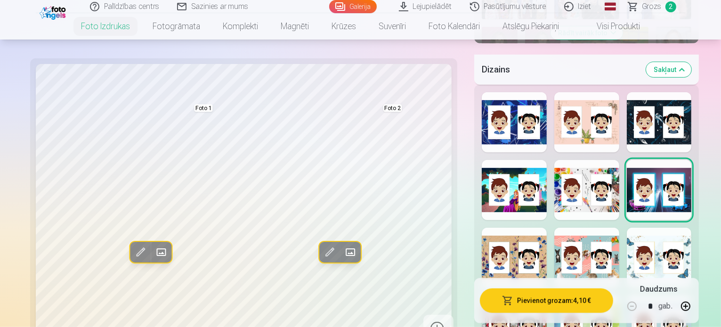
scroll to position [518, 0]
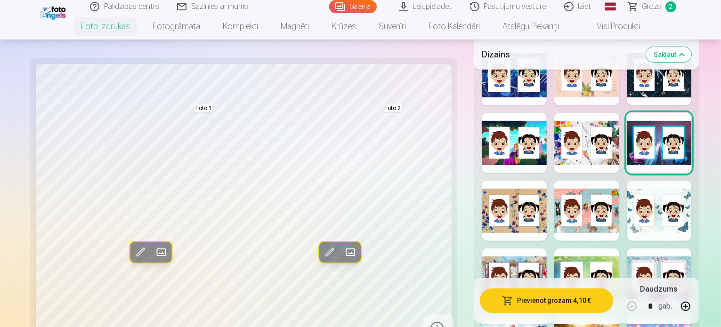
click at [582, 249] on div at bounding box center [586, 279] width 65 height 60
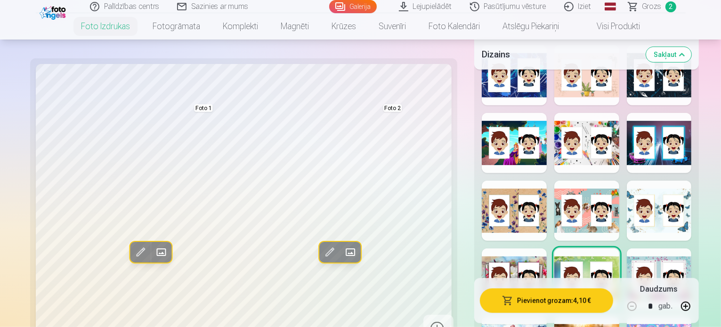
scroll to position [565, 0]
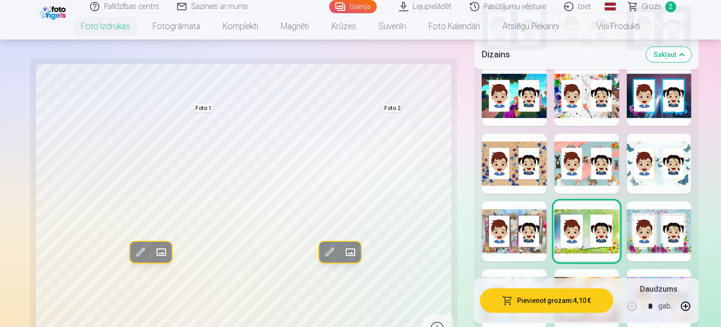
click at [663, 269] on div at bounding box center [659, 299] width 65 height 60
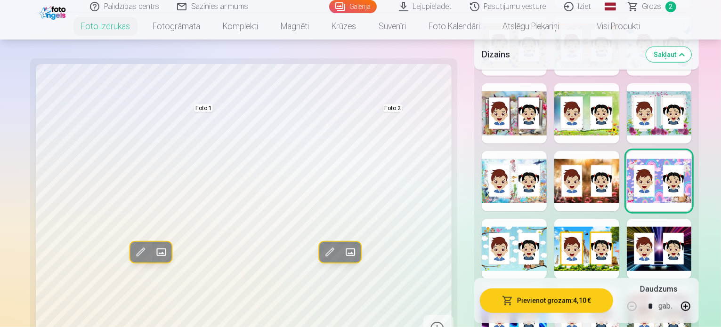
scroll to position [706, 0]
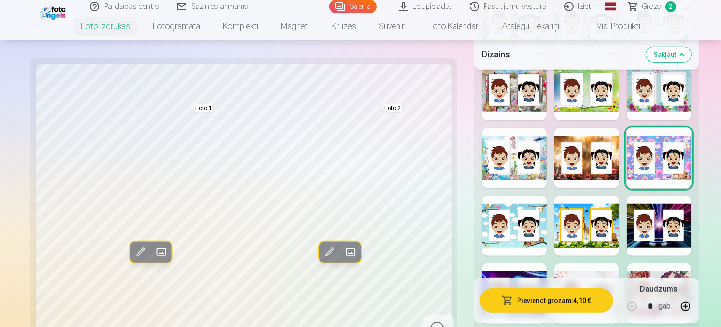
click at [581, 196] on div at bounding box center [586, 226] width 65 height 60
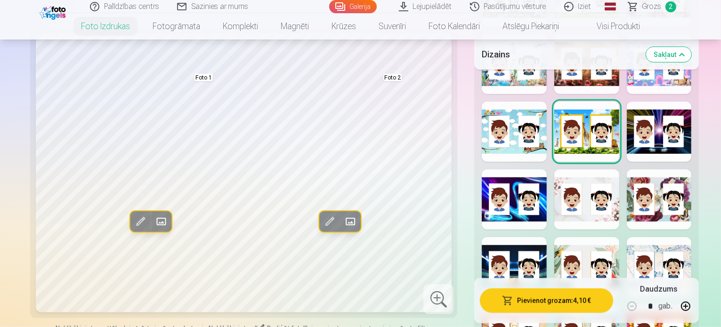
scroll to position [848, 0]
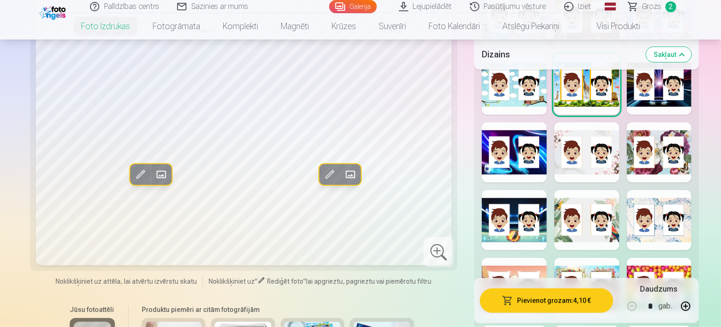
click at [667, 258] on div at bounding box center [659, 288] width 65 height 60
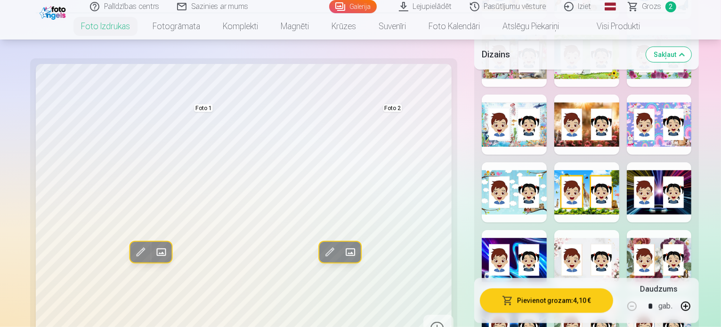
scroll to position [895, 0]
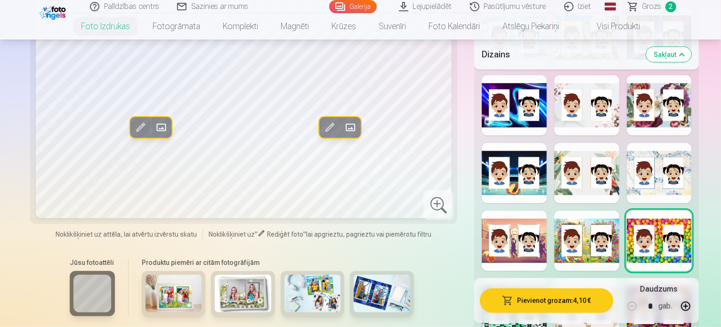
click at [668, 279] on div at bounding box center [659, 309] width 65 height 60
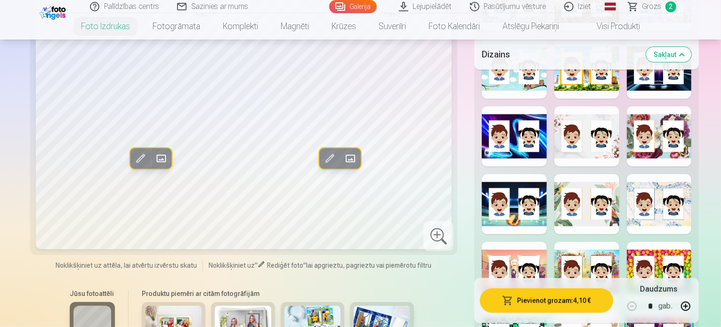
scroll to position [848, 0]
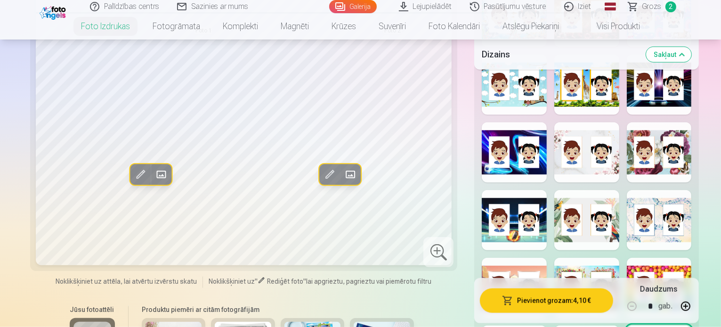
click at [582, 258] on div at bounding box center [586, 288] width 65 height 60
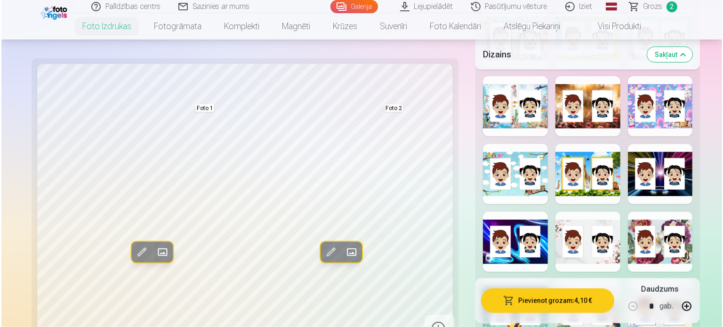
scroll to position [754, 0]
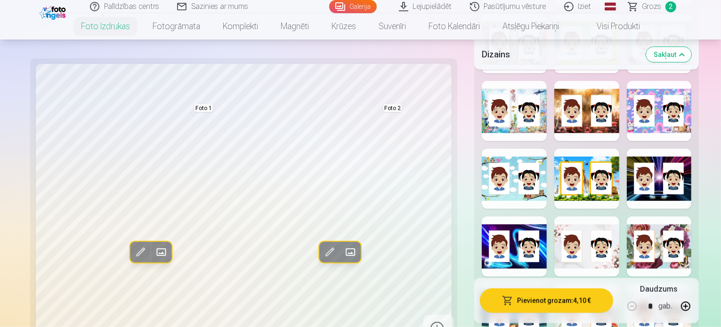
click at [582, 217] on div at bounding box center [586, 247] width 65 height 60
click at [583, 149] on div at bounding box center [586, 179] width 65 height 60
click at [553, 306] on button "Pievienot grozam : 4,10 €" at bounding box center [546, 301] width 133 height 24
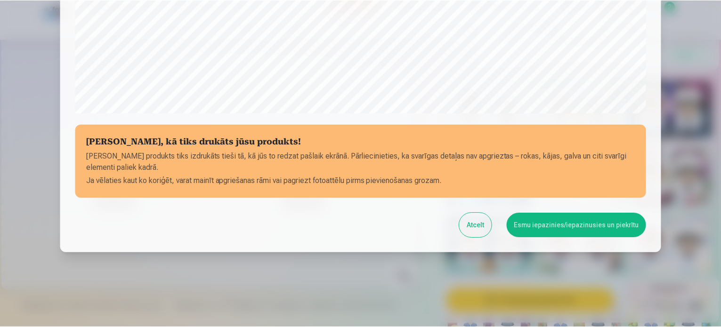
scroll to position [350, 0]
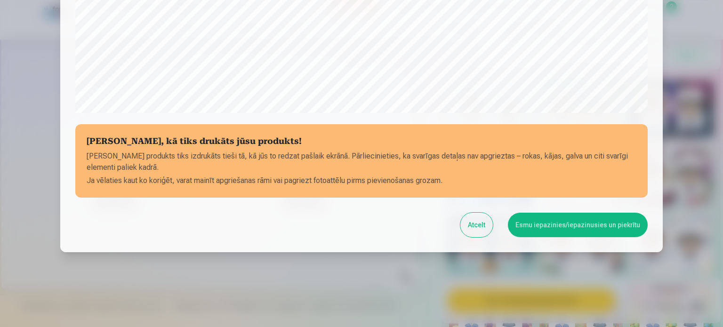
click at [590, 226] on button "Esmu iepazinies/iepazinusies un piekrītu" at bounding box center [578, 225] width 140 height 24
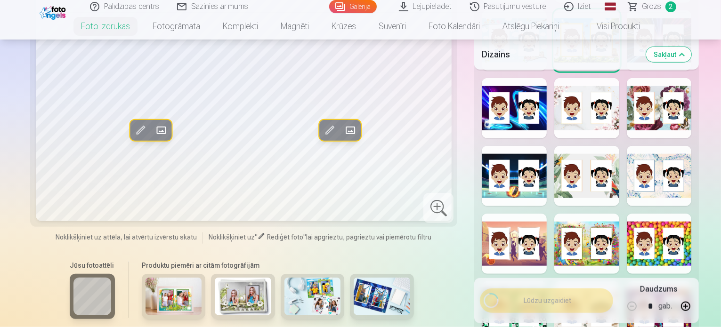
scroll to position [989, 0]
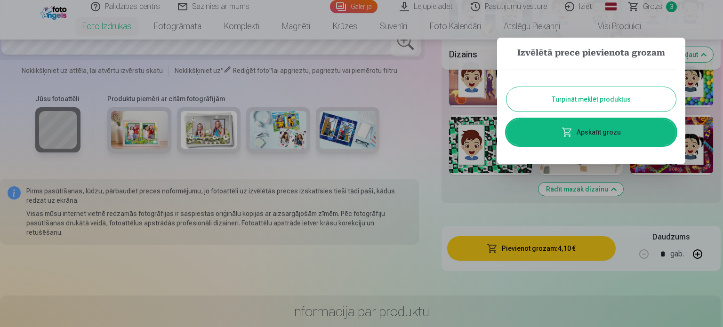
drag, startPoint x: 608, startPoint y: 95, endPoint x: 601, endPoint y: 106, distance: 14.0
click at [608, 95] on button "Turpināt meklēt produktus" at bounding box center [592, 99] width 170 height 24
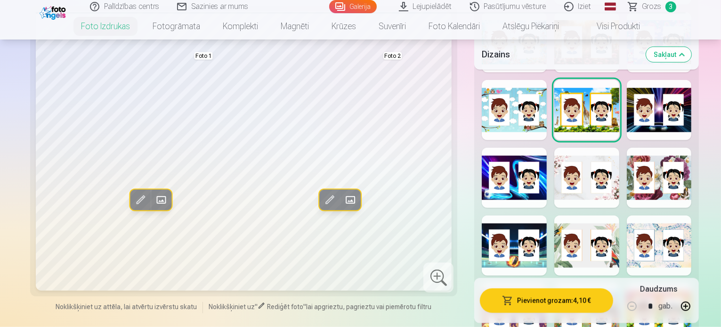
scroll to position [801, 0]
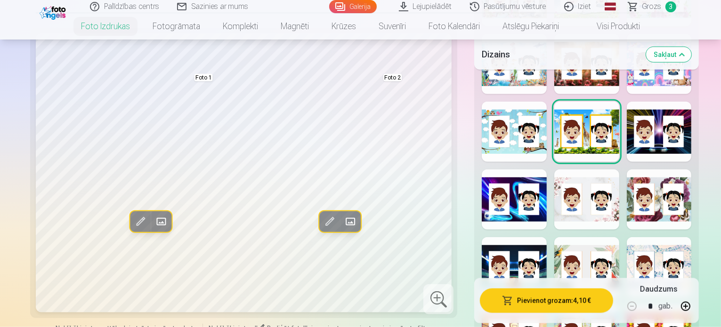
click at [611, 32] on link "Visi produkti" at bounding box center [610, 26] width 81 height 26
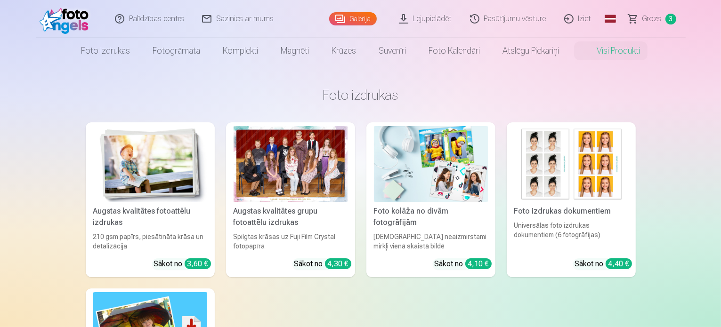
click at [124, 177] on img at bounding box center [150, 164] width 114 height 76
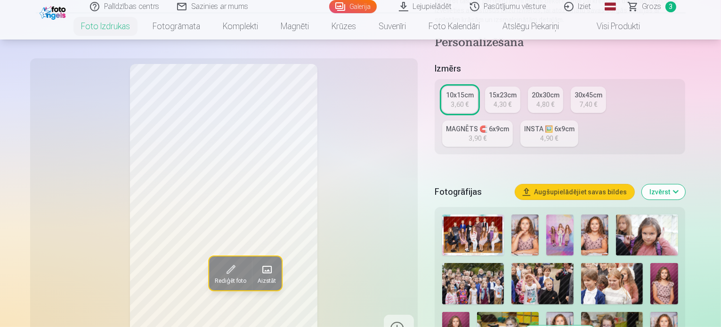
scroll to position [235, 0]
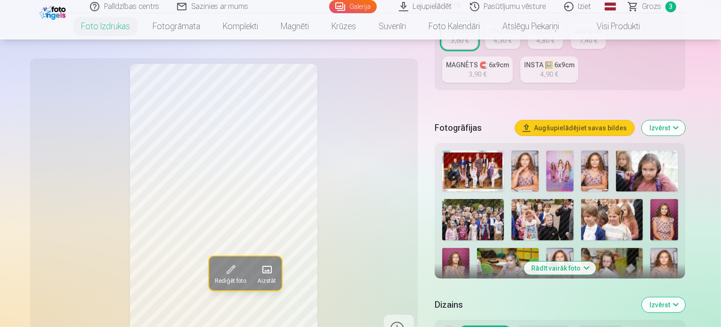
click at [596, 262] on button "Rādīt vairāk foto" at bounding box center [560, 268] width 72 height 13
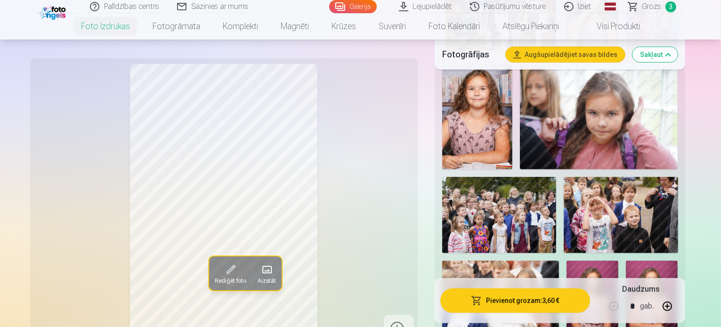
scroll to position [424, 0]
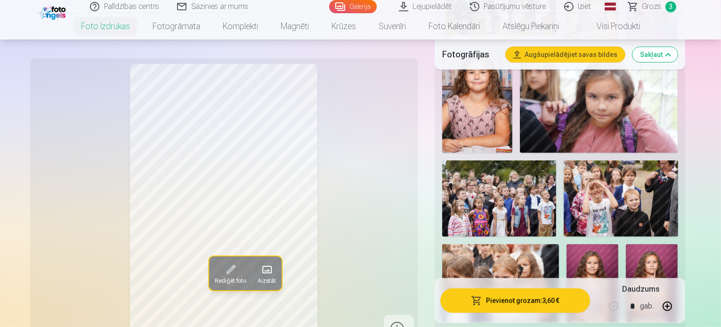
click at [618, 244] on img at bounding box center [593, 283] width 52 height 78
click at [626, 244] on img at bounding box center [652, 283] width 52 height 78
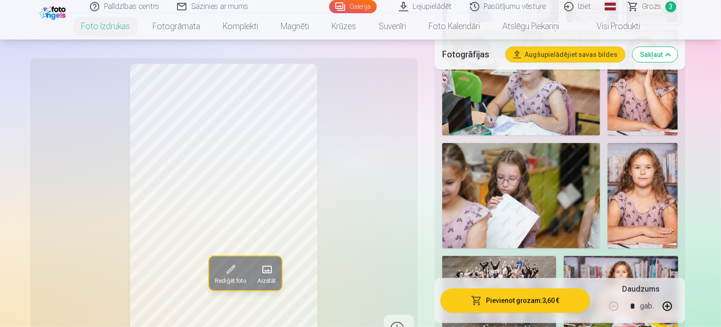
scroll to position [754, 0]
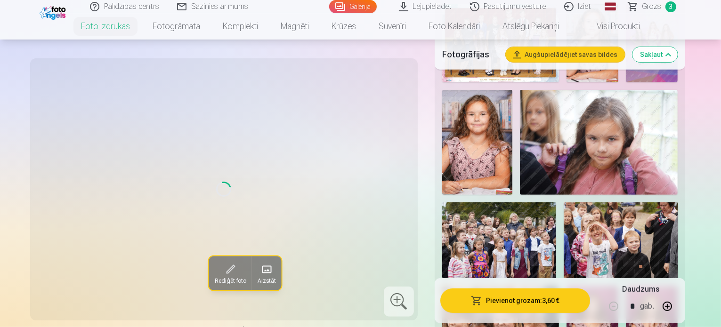
scroll to position [377, 0]
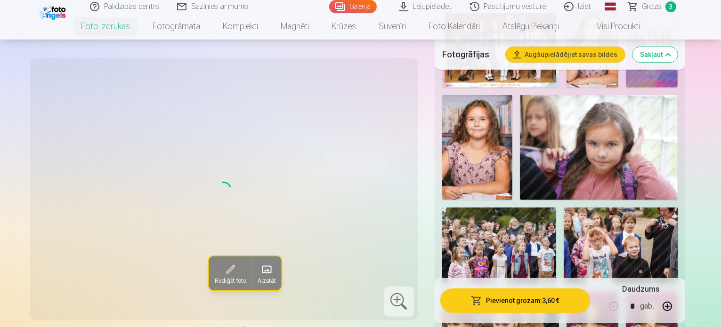
click at [652, 6] on span "Grozs" at bounding box center [651, 6] width 19 height 11
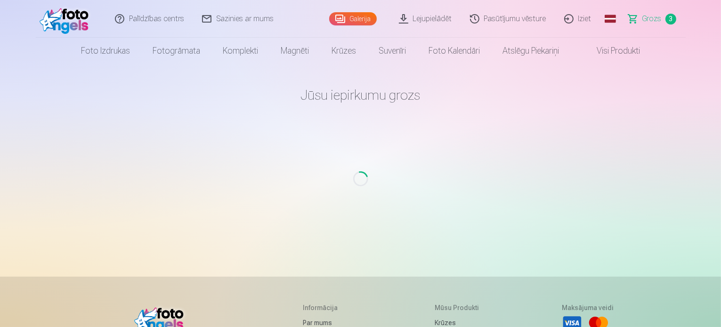
click at [655, 22] on span "Grozs" at bounding box center [651, 18] width 19 height 11
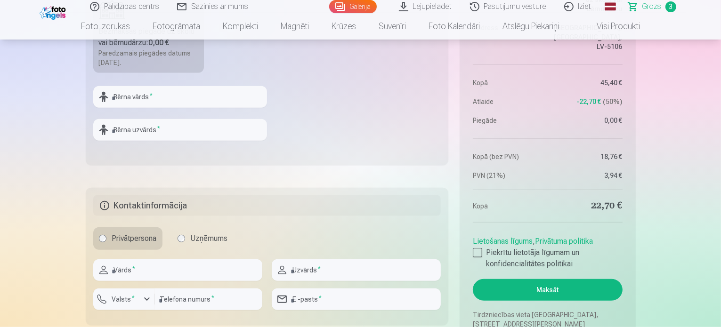
scroll to position [612, 0]
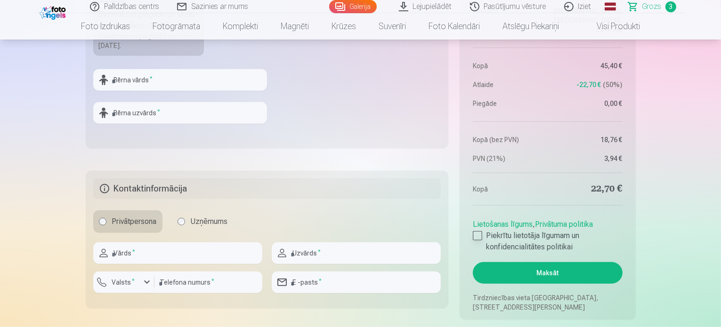
click at [479, 235] on div at bounding box center [477, 235] width 9 height 9
click at [142, 252] on input "text" at bounding box center [177, 254] width 169 height 22
type input "******"
click at [316, 254] on input "text" at bounding box center [356, 254] width 169 height 22
type input "********"
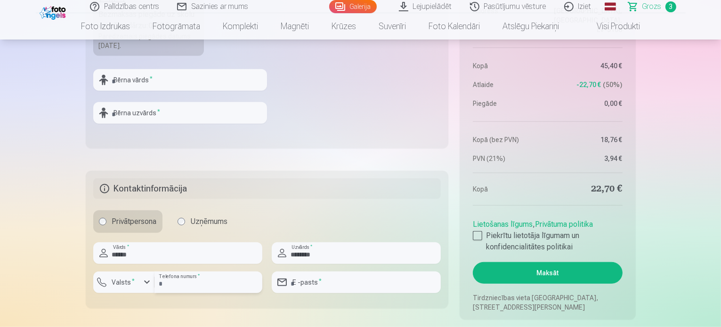
click at [199, 280] on input "number" at bounding box center [208, 283] width 108 height 22
type input "*"
type input "**"
type input "********"
click at [330, 280] on input "email" at bounding box center [356, 283] width 169 height 22
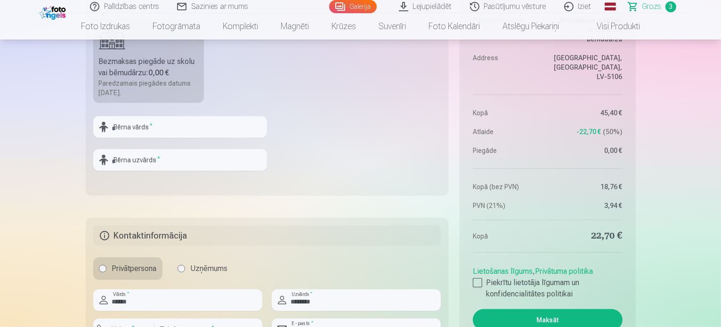
scroll to position [706, 0]
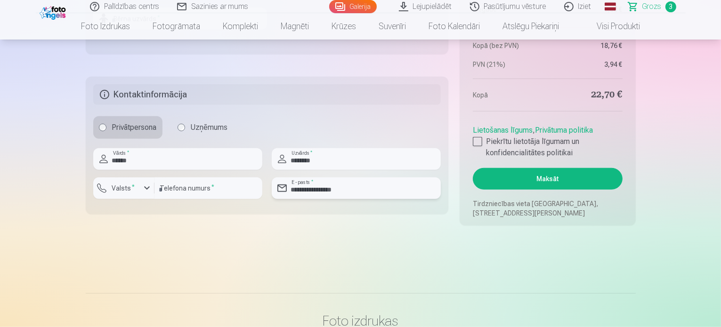
type input "**********"
drag, startPoint x: 544, startPoint y: 179, endPoint x: 531, endPoint y: 260, distance: 82.1
click at [544, 180] on button "Maksāt" at bounding box center [547, 179] width 149 height 22
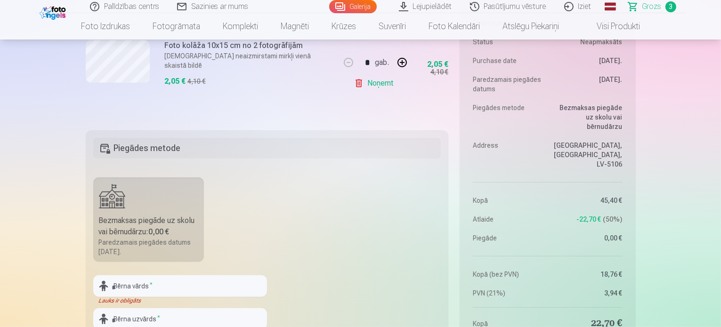
scroll to position [471, 0]
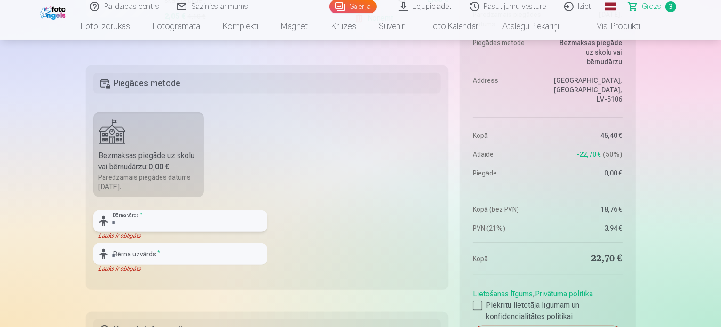
click at [169, 225] on input "text" at bounding box center [180, 222] width 174 height 22
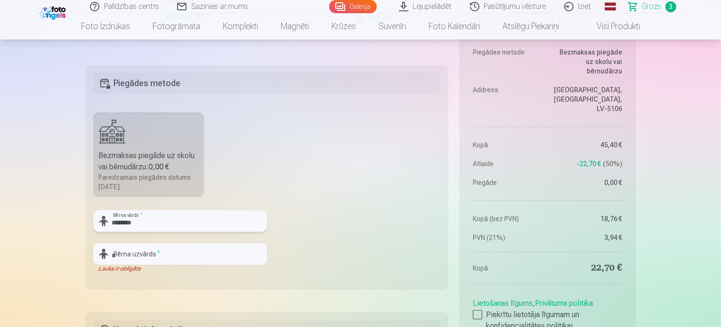
type input "*******"
click at [140, 254] on input "text" at bounding box center [180, 254] width 174 height 22
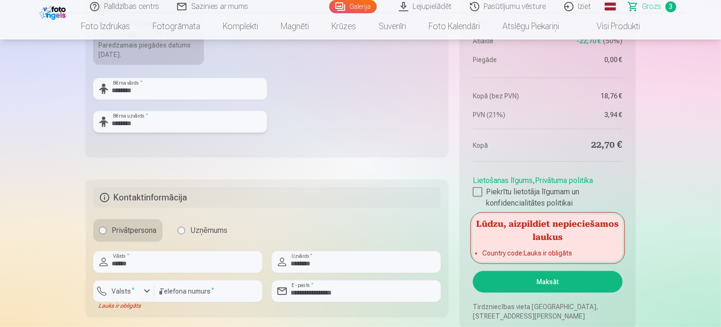
scroll to position [612, 0]
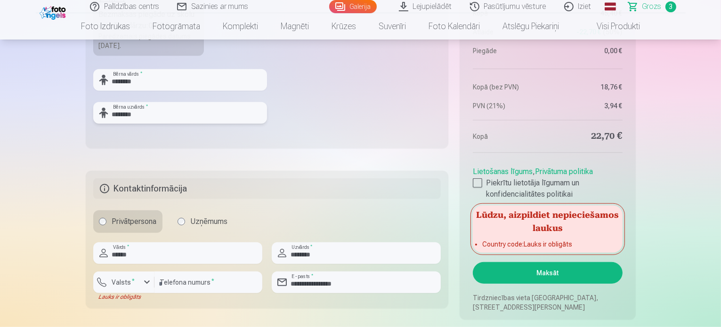
type input "********"
click at [146, 281] on div "button" at bounding box center [146, 282] width 11 height 11
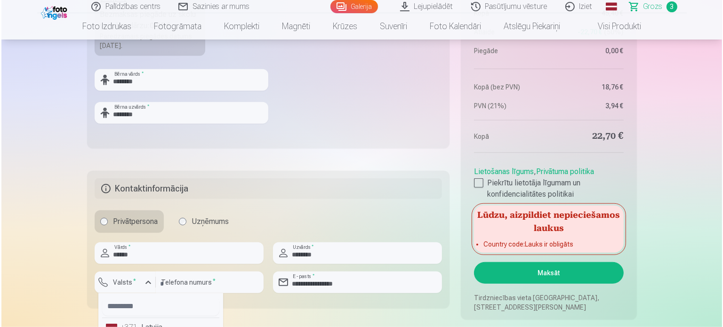
scroll to position [659, 0]
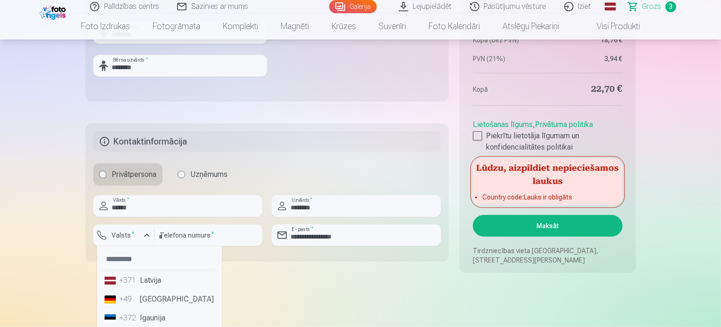
click at [148, 282] on li "+371 Latvija" at bounding box center [159, 280] width 117 height 19
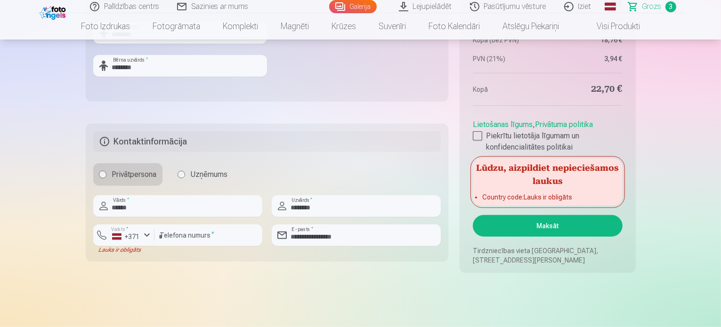
click at [545, 226] on button "Maksāt" at bounding box center [547, 226] width 149 height 22
